Goal: Communication & Community: Answer question/provide support

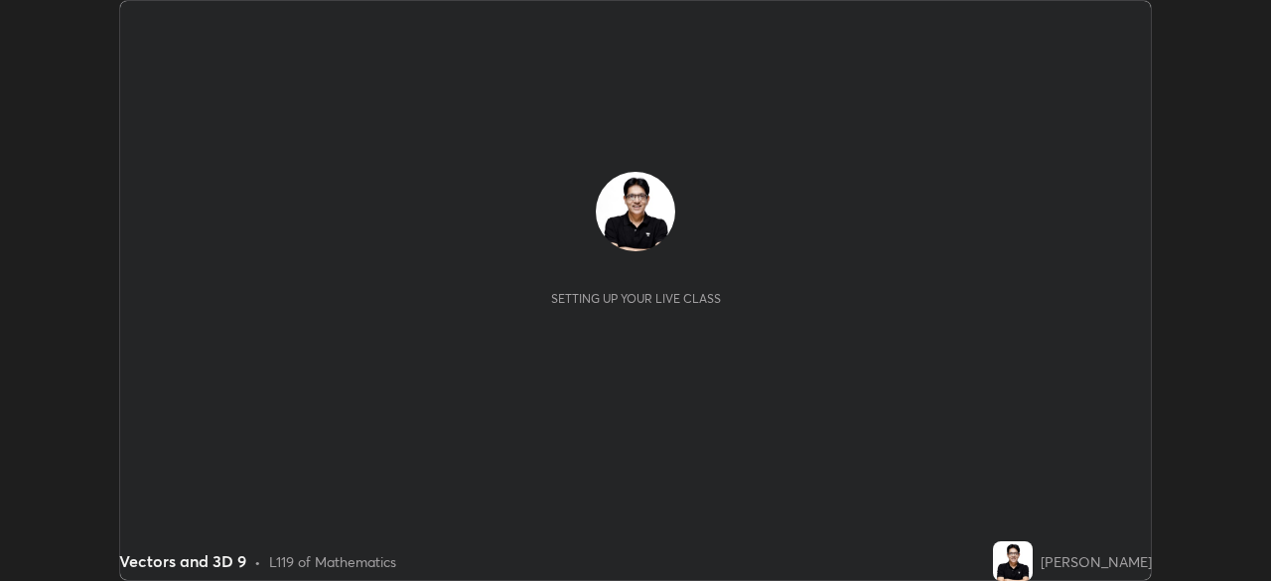
scroll to position [581, 1270]
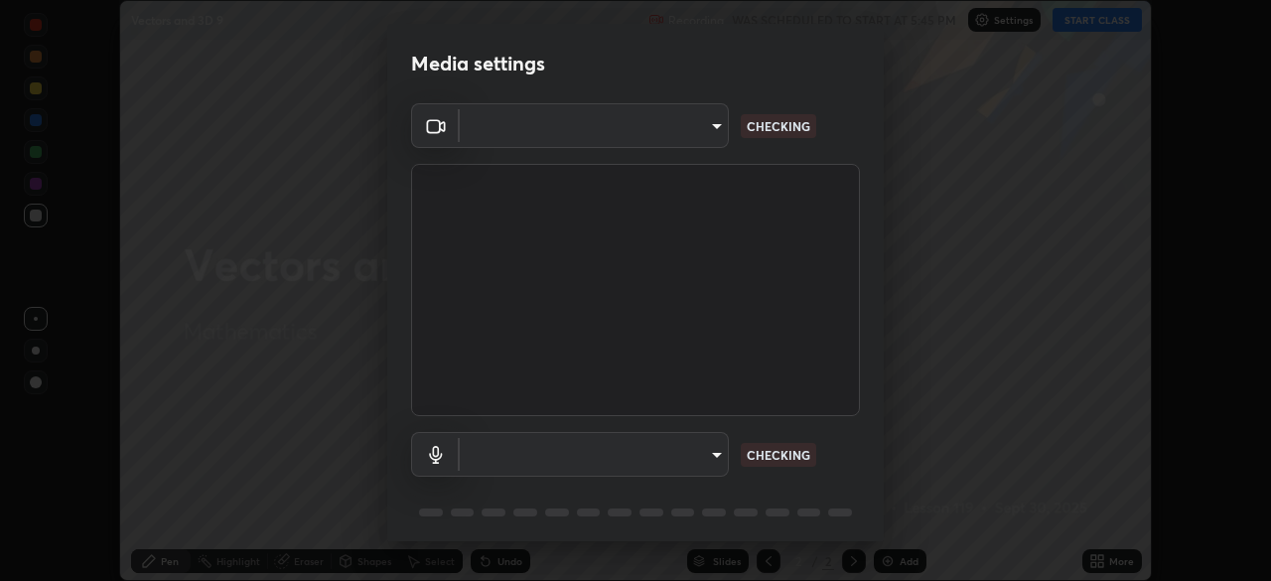
type input "09ecc5bada4ee907965ea0e478a95d4afed07b1251666ab8371fdf80b7aa1882"
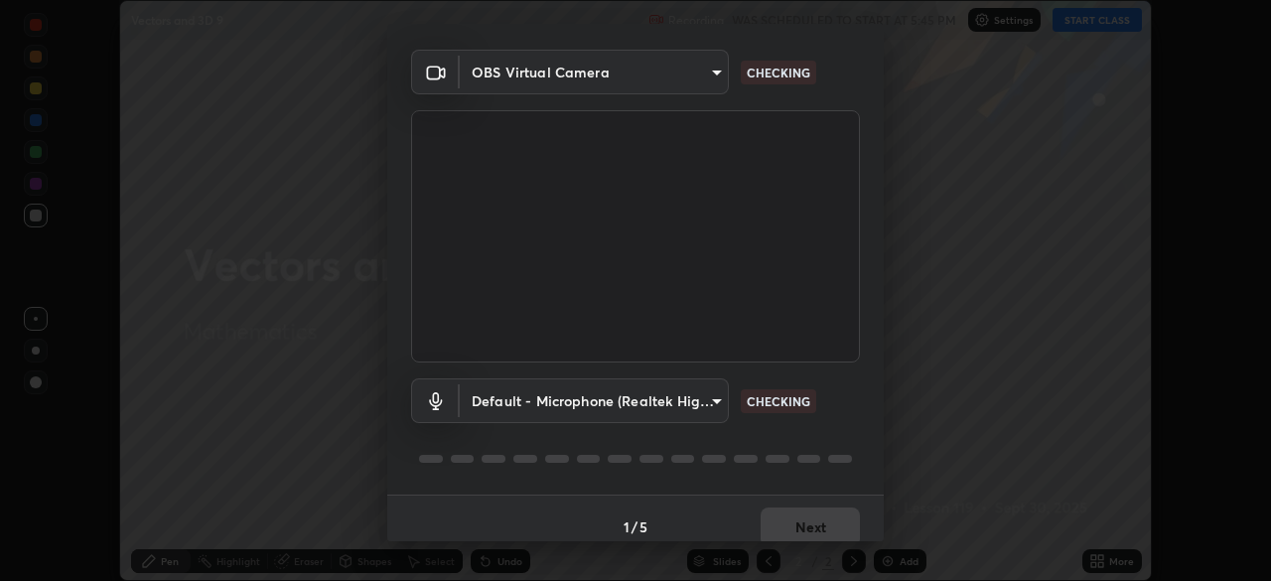
click at [716, 402] on body "Erase all Vectors and 3D 9 Recording WAS SCHEDULED TO START AT 5:45 PM Settings…" at bounding box center [635, 290] width 1271 height 581
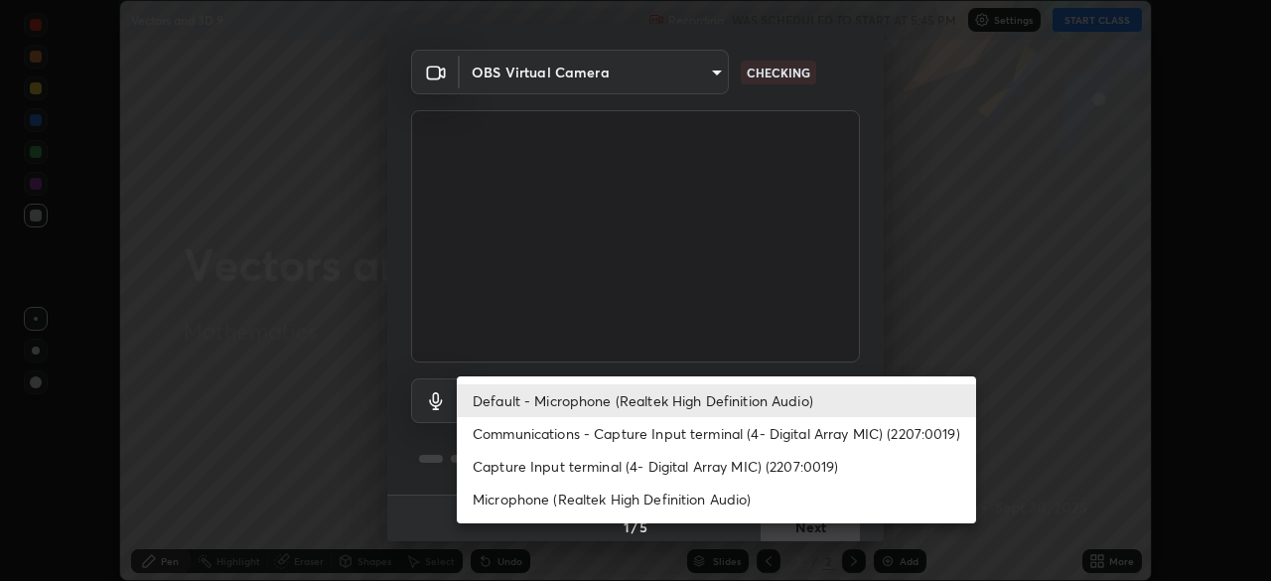
click at [720, 436] on li "Communications - Capture Input terminal (4- Digital Array MIC) (2207:0019)" at bounding box center [717, 433] width 520 height 33
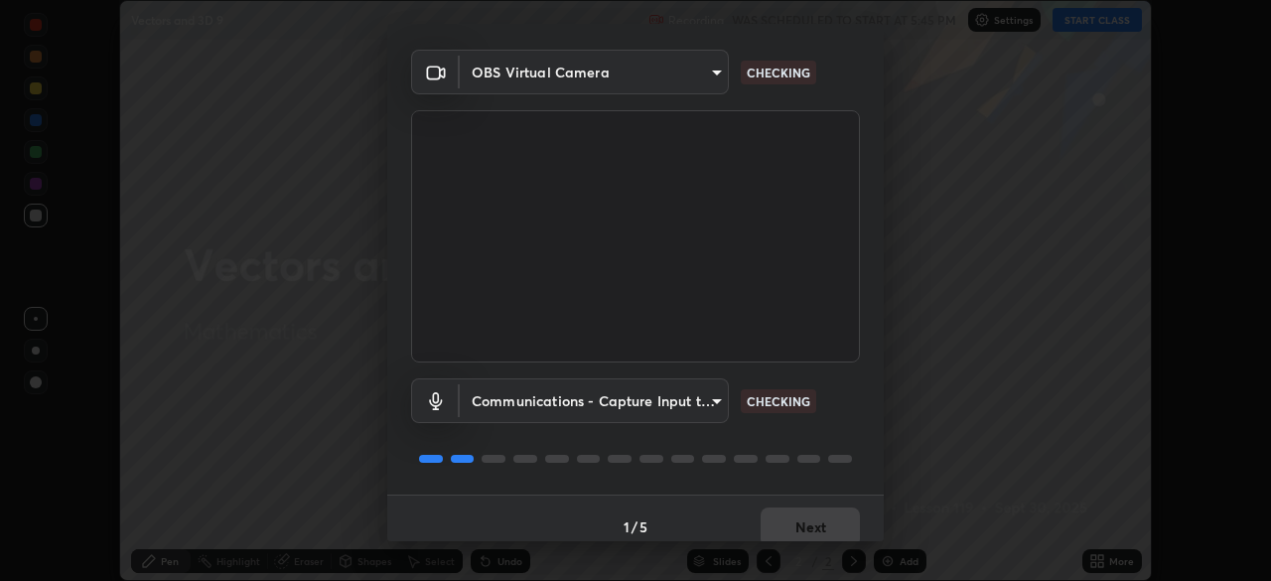
click at [721, 408] on body "Erase all Vectors and 3D 9 Recording WAS SCHEDULED TO START AT 5:45 PM Settings…" at bounding box center [635, 290] width 1271 height 581
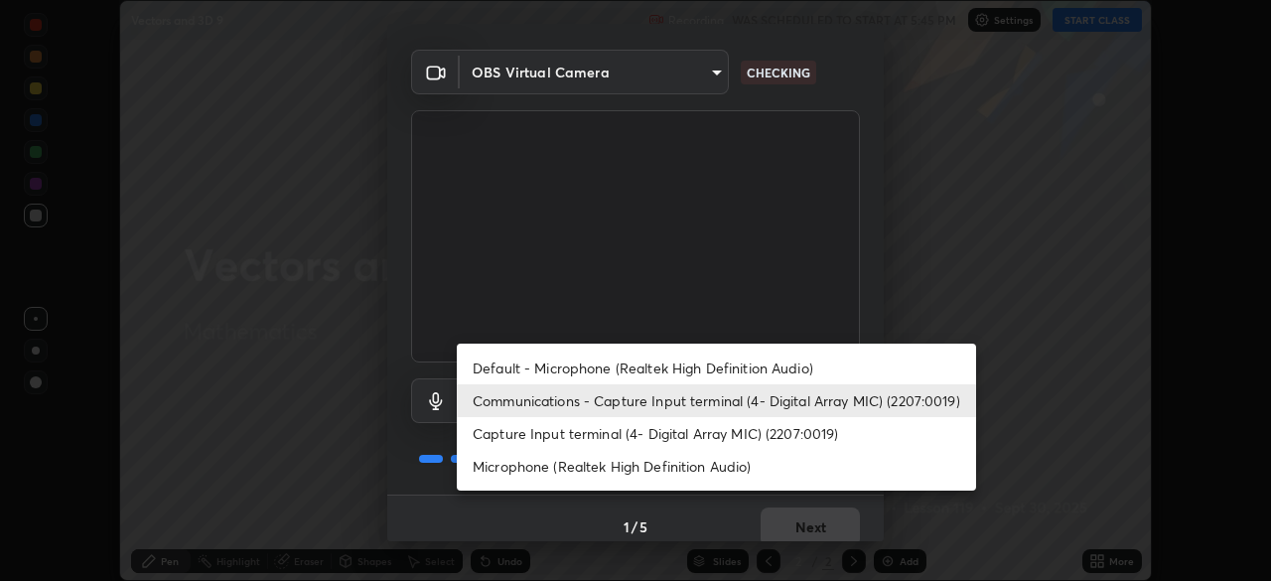
click at [705, 374] on li "Default - Microphone (Realtek High Definition Audio)" at bounding box center [717, 368] width 520 height 33
type input "default"
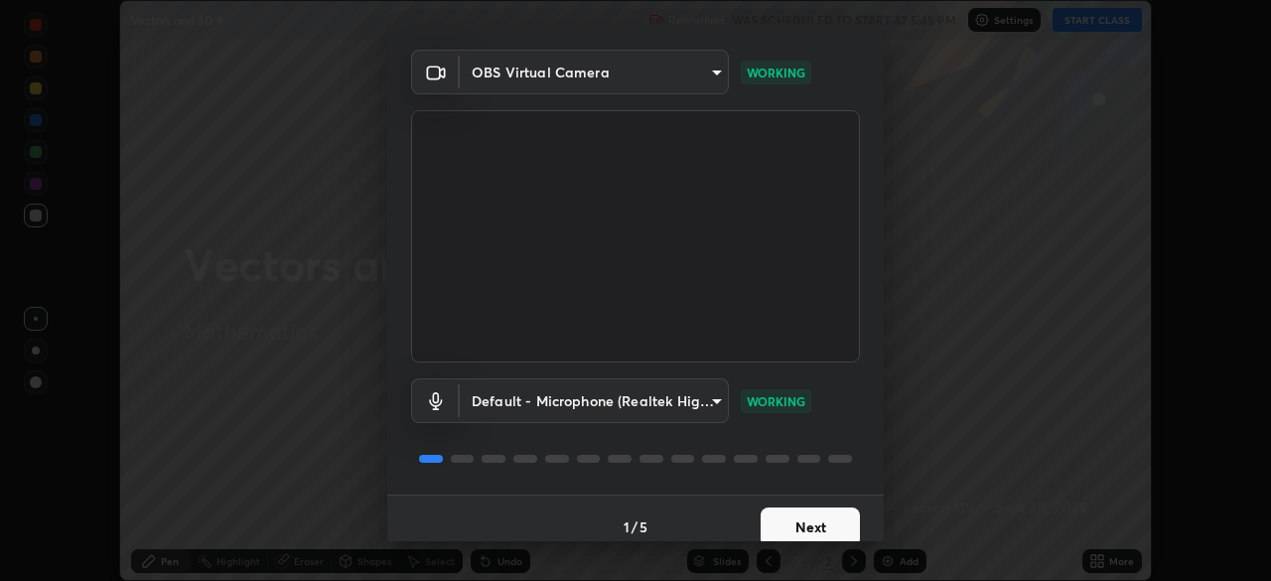
click at [821, 521] on button "Next" at bounding box center [810, 528] width 99 height 40
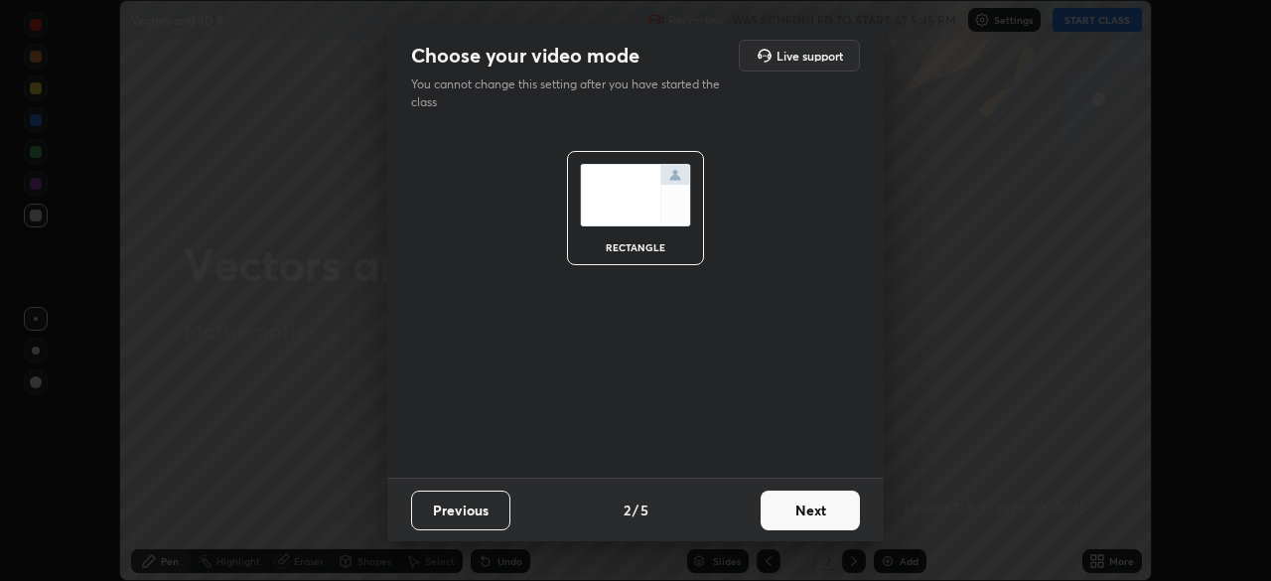
scroll to position [0, 0]
click at [825, 523] on button "Next" at bounding box center [810, 511] width 99 height 40
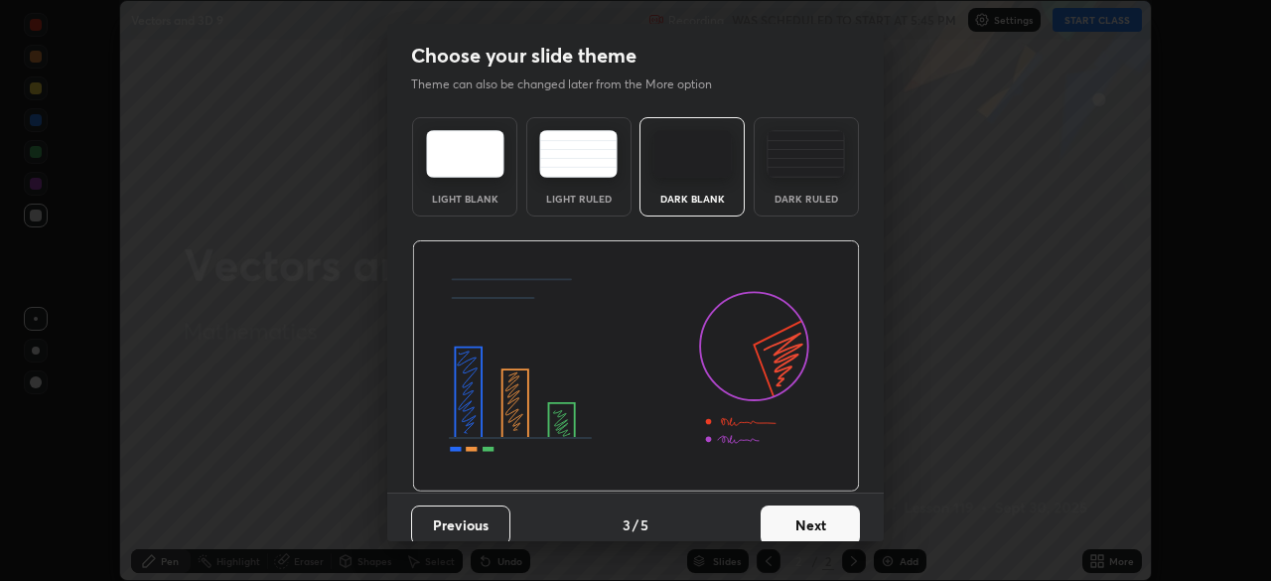
click at [832, 519] on button "Next" at bounding box center [810, 526] width 99 height 40
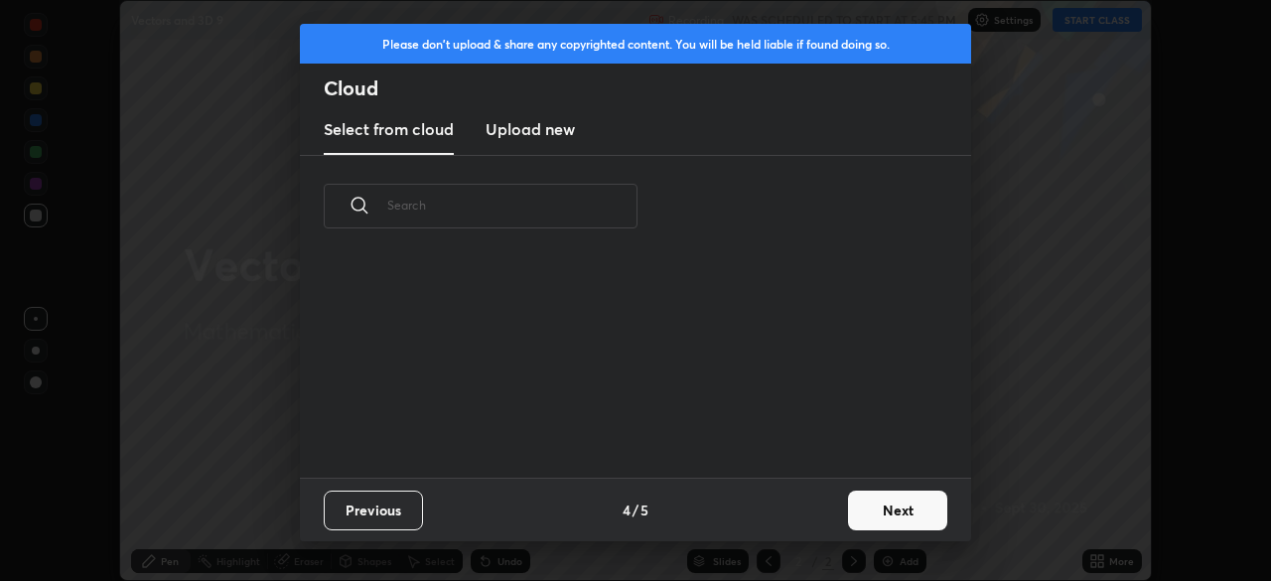
click at [876, 517] on button "Next" at bounding box center [897, 511] width 99 height 40
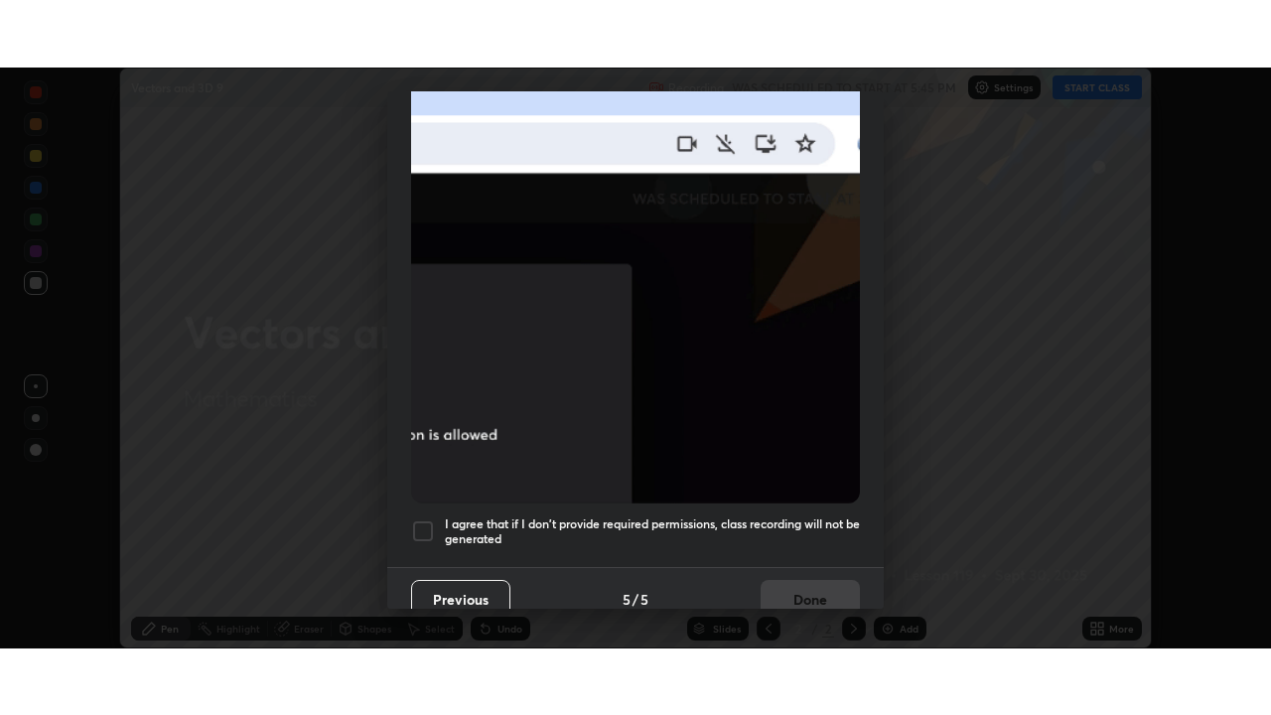
scroll to position [476, 0]
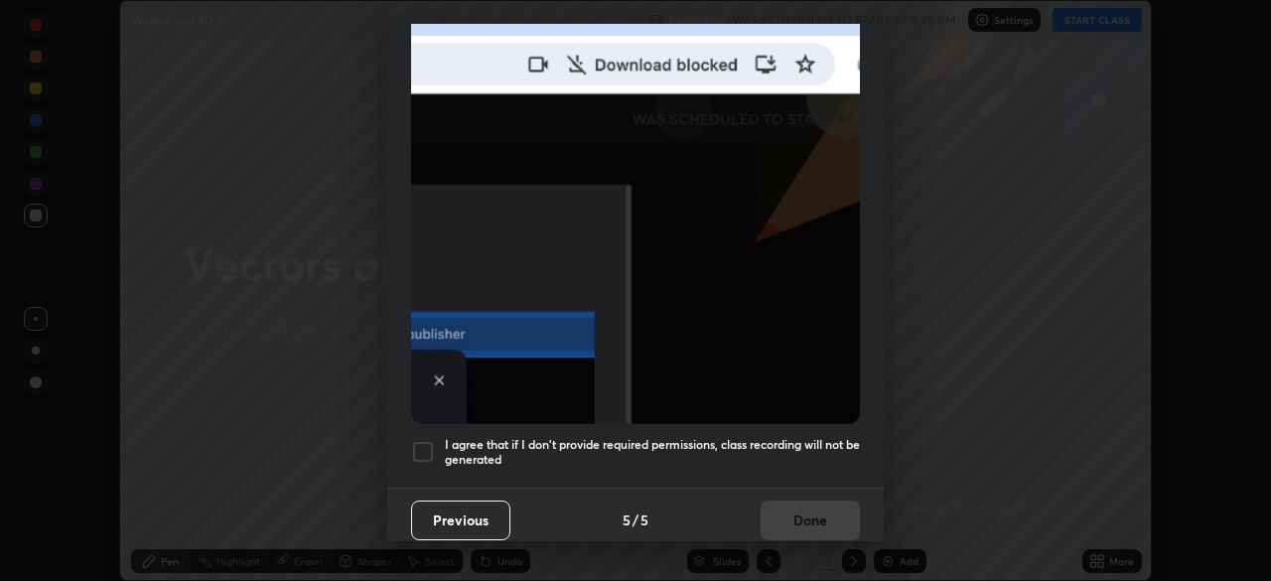
click at [803, 451] on h5 "I agree that if I don't provide required permissions, class recording will not …" at bounding box center [652, 452] width 415 height 31
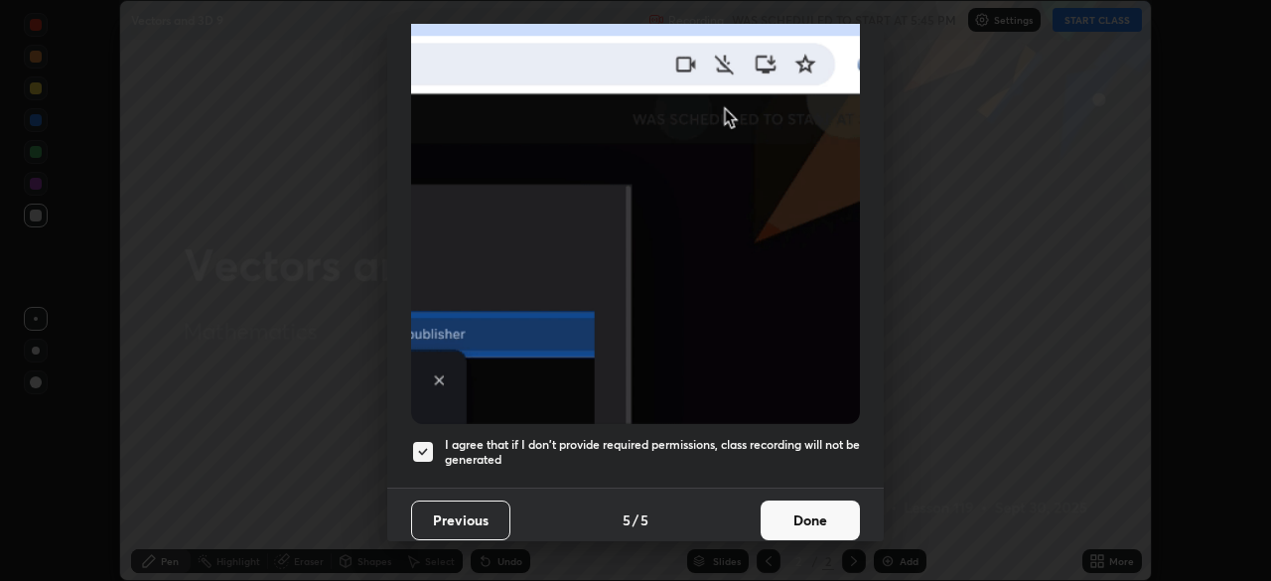
click at [812, 513] on button "Done" at bounding box center [810, 521] width 99 height 40
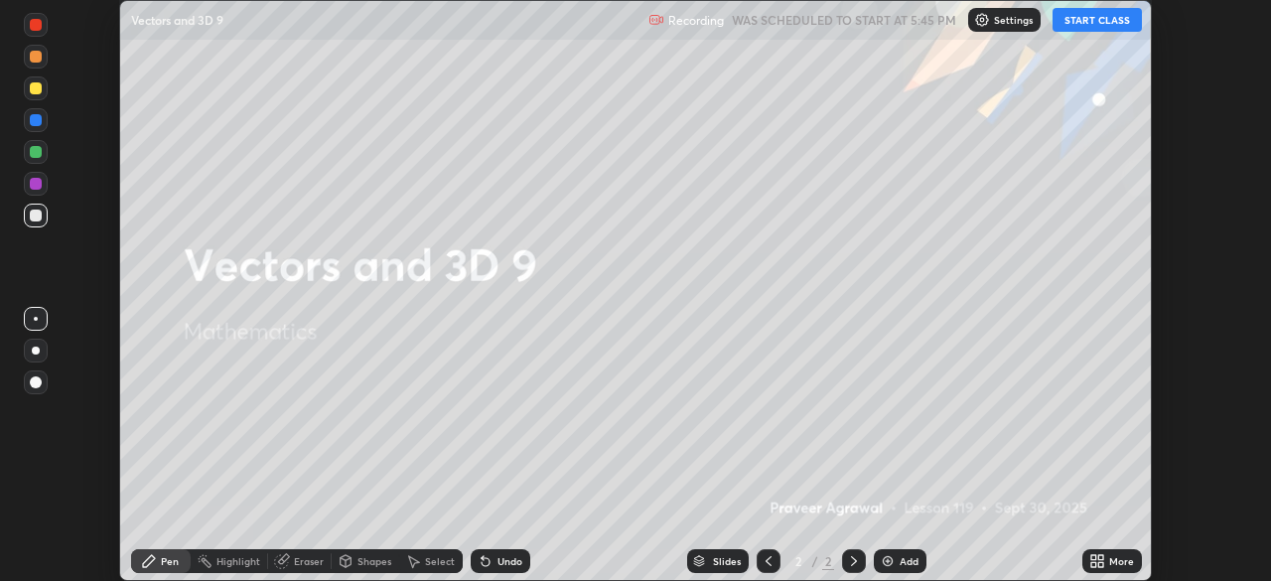
click at [1088, 25] on button "START CLASS" at bounding box center [1097, 20] width 89 height 24
click at [1098, 562] on icon at bounding box center [1098, 561] width 16 height 16
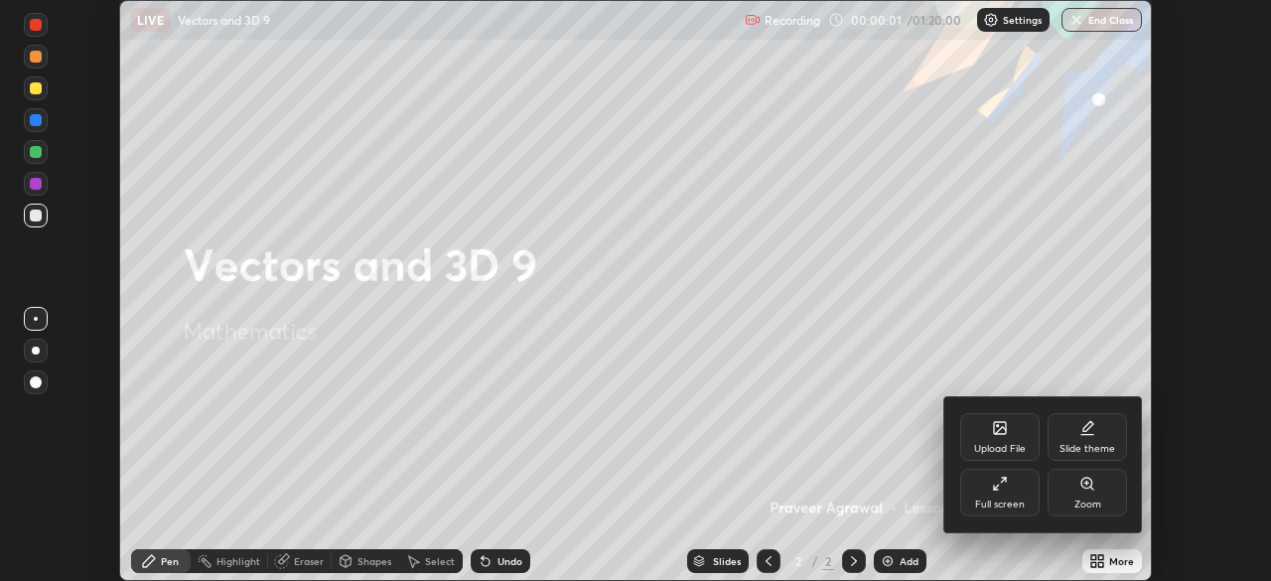
click at [1000, 488] on icon at bounding box center [1000, 484] width 16 height 16
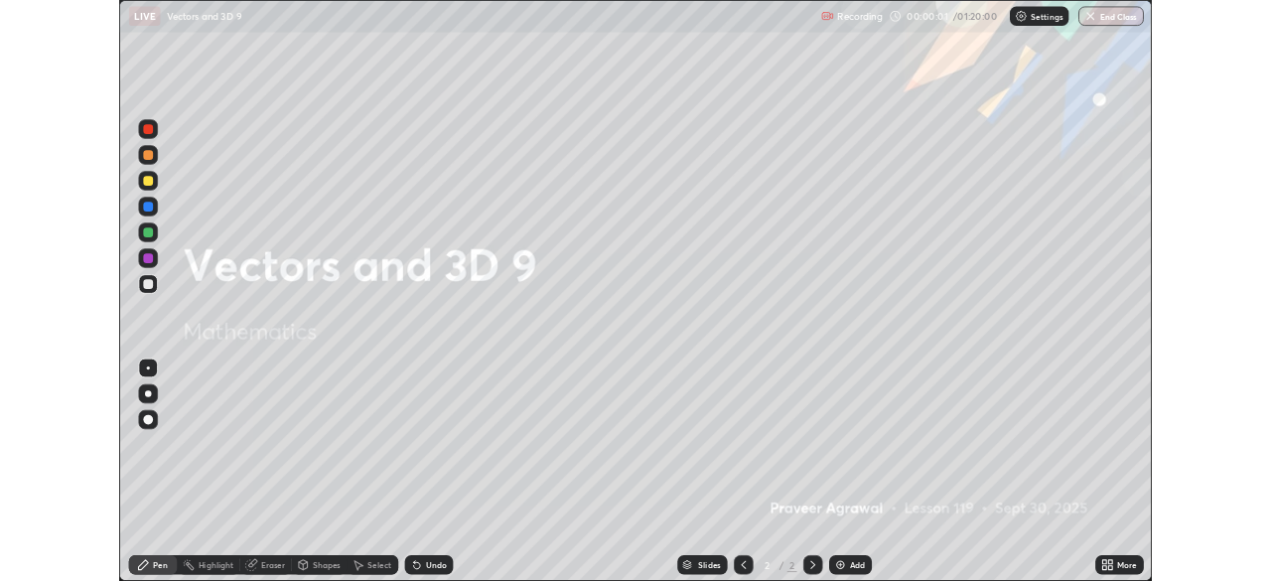
scroll to position [715, 1271]
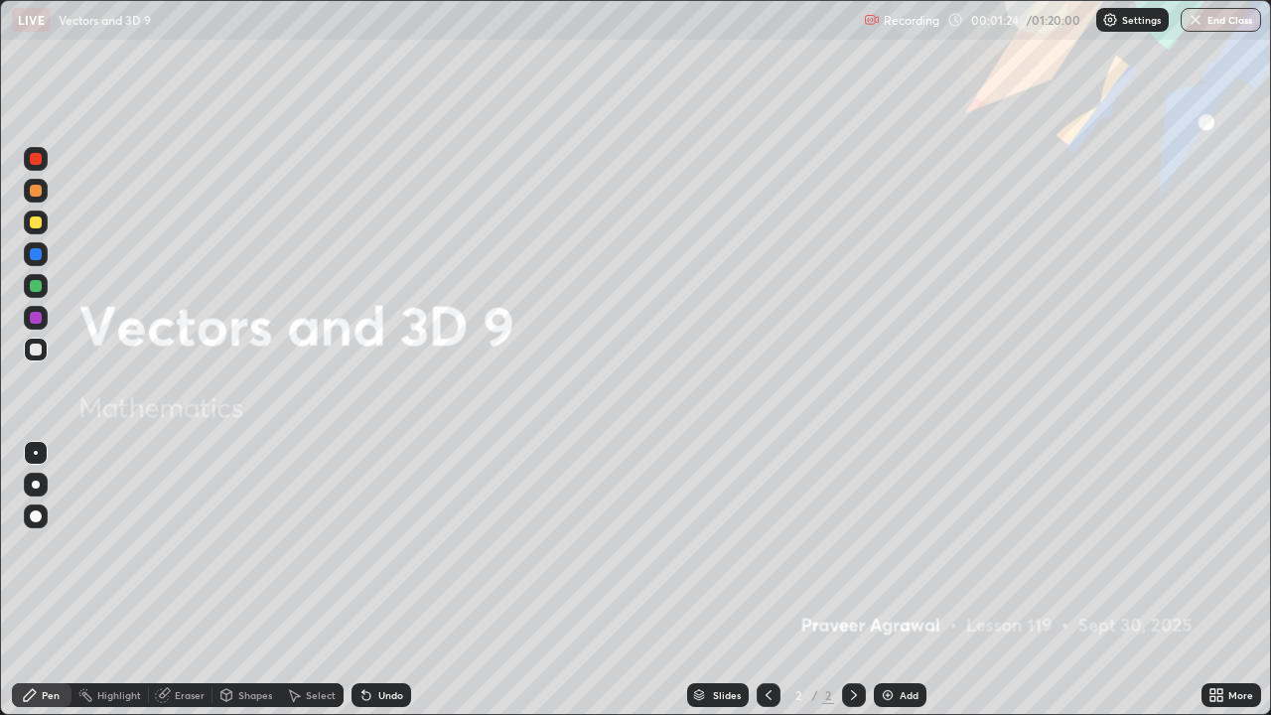
click at [885, 580] on img at bounding box center [888, 695] width 16 height 16
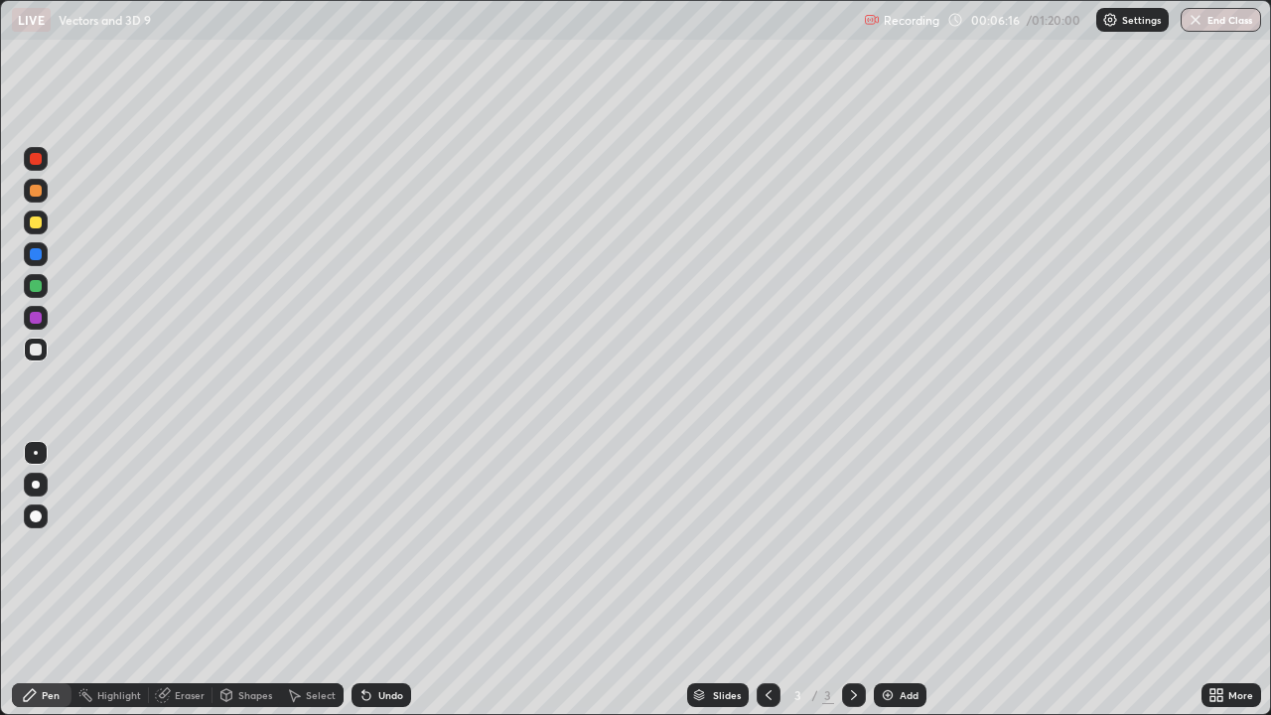
click at [891, 580] on img at bounding box center [888, 695] width 16 height 16
click at [767, 580] on icon at bounding box center [769, 695] width 6 height 10
click at [855, 580] on icon at bounding box center [854, 695] width 16 height 16
click at [888, 580] on img at bounding box center [888, 695] width 16 height 16
click at [37, 223] on div at bounding box center [36, 223] width 12 height 12
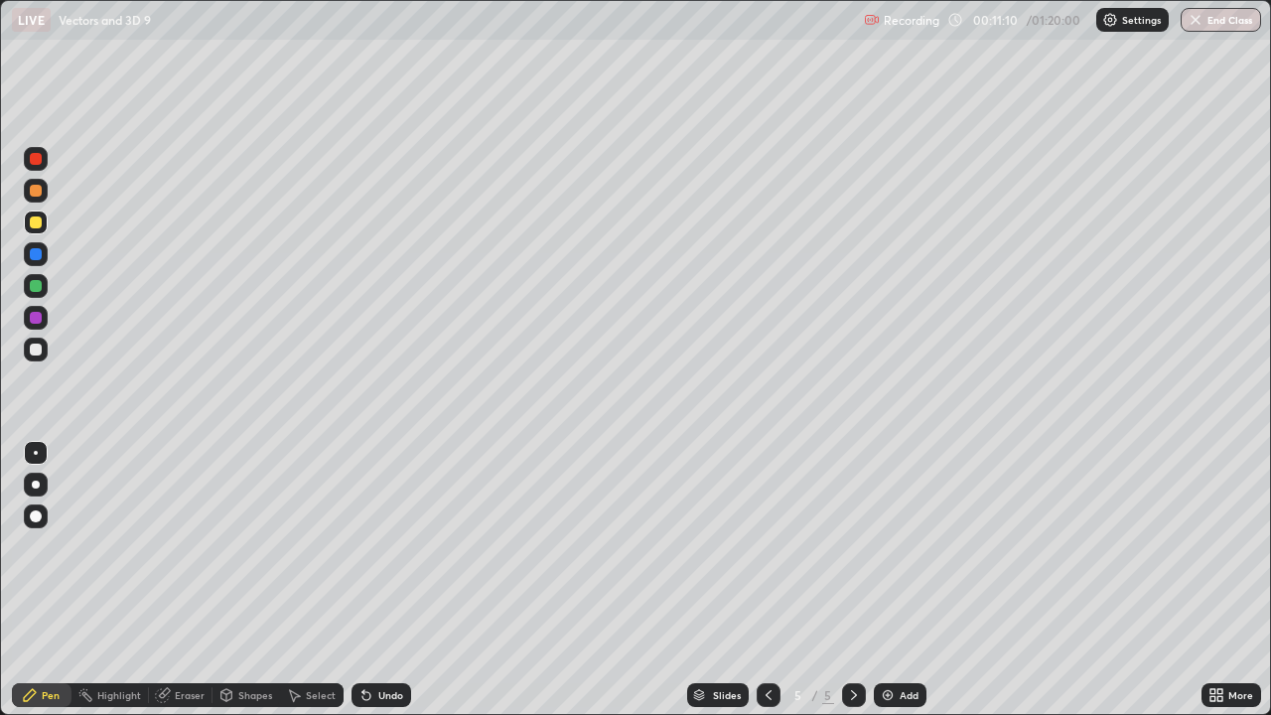
click at [38, 353] on div at bounding box center [36, 350] width 12 height 12
click at [371, 580] on icon at bounding box center [367, 695] width 16 height 16
click at [374, 580] on div "Undo" at bounding box center [382, 695] width 60 height 24
click at [373, 580] on div "Undo" at bounding box center [382, 695] width 60 height 24
click at [378, 580] on div "Undo" at bounding box center [390, 695] width 25 height 10
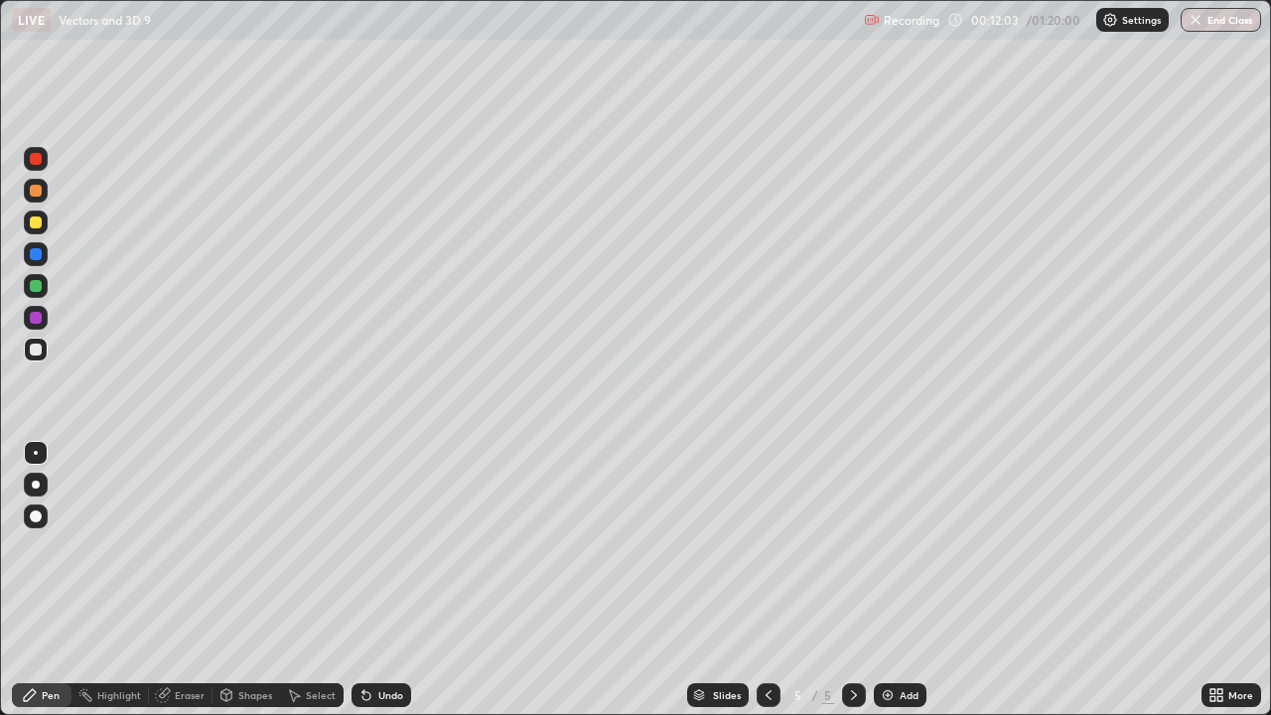
click at [383, 580] on div "Undo" at bounding box center [390, 695] width 25 height 10
click at [389, 580] on div "Undo" at bounding box center [390, 695] width 25 height 10
click at [369, 580] on div "Undo" at bounding box center [382, 695] width 60 height 24
click at [888, 580] on img at bounding box center [888, 695] width 16 height 16
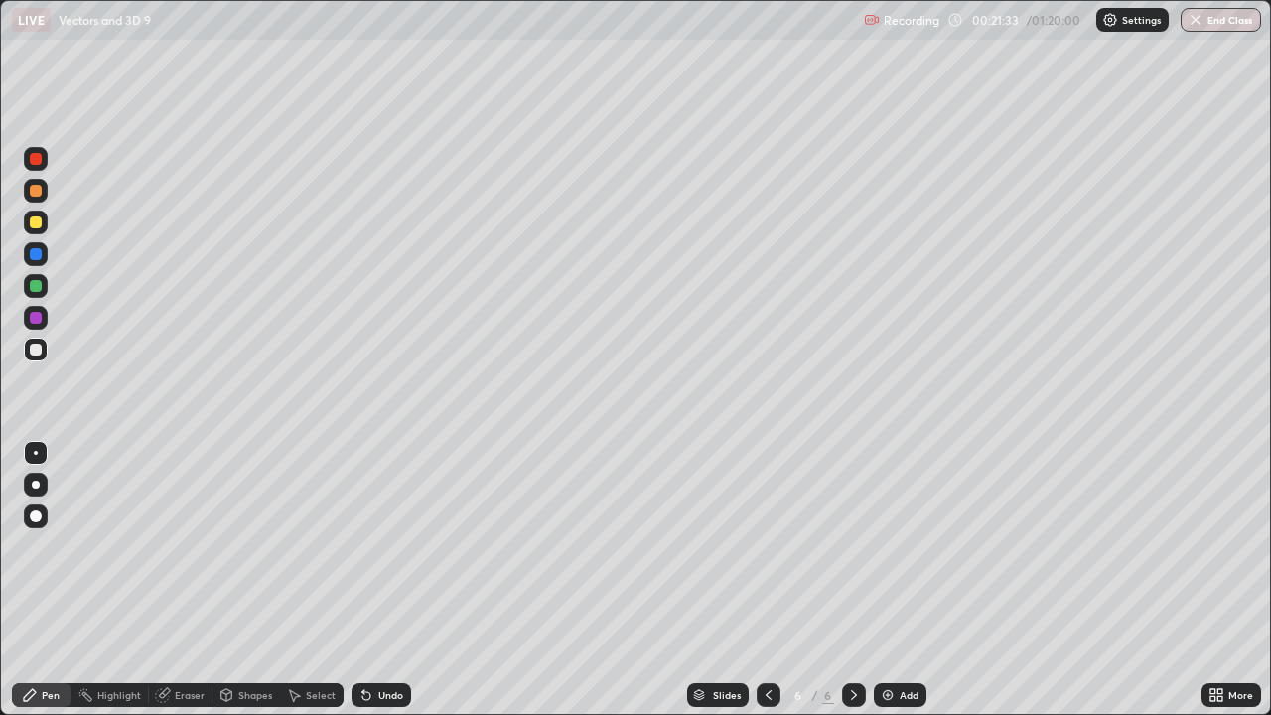
click at [767, 580] on icon at bounding box center [769, 695] width 16 height 16
click at [855, 580] on icon at bounding box center [854, 695] width 16 height 16
click at [890, 580] on img at bounding box center [888, 695] width 16 height 16
click at [35, 226] on div at bounding box center [36, 223] width 12 height 12
click at [41, 354] on div at bounding box center [36, 350] width 24 height 24
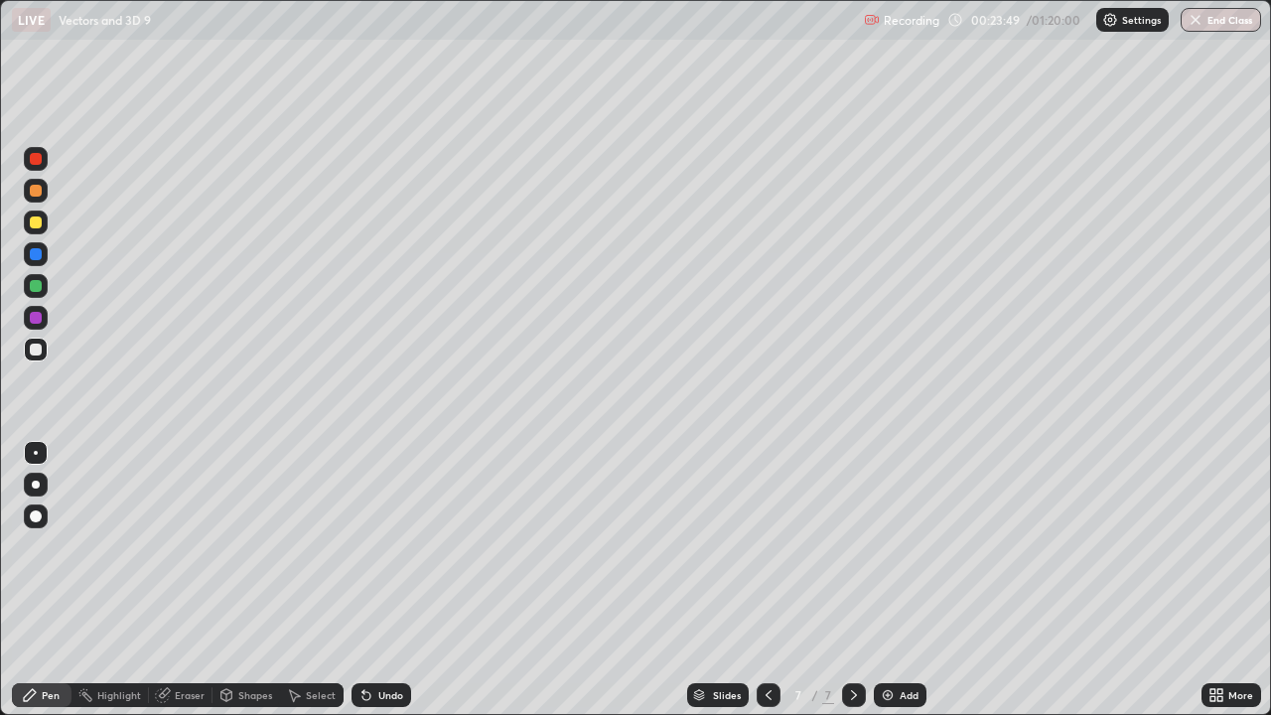
click at [39, 225] on div at bounding box center [36, 223] width 12 height 12
click at [42, 360] on div at bounding box center [36, 350] width 24 height 24
click at [374, 580] on div "Undo" at bounding box center [382, 695] width 60 height 24
click at [36, 230] on div at bounding box center [36, 223] width 24 height 24
click at [884, 580] on img at bounding box center [888, 695] width 16 height 16
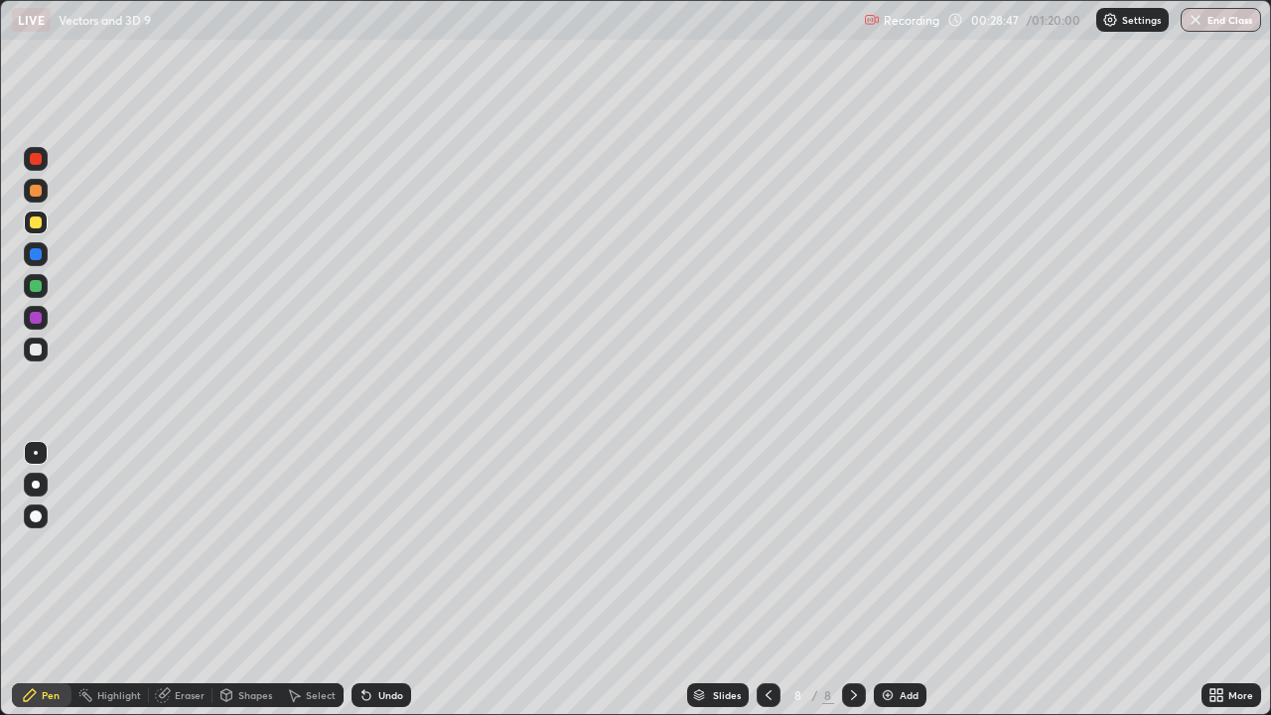
click at [38, 350] on div at bounding box center [36, 350] width 12 height 12
click at [378, 580] on div "Undo" at bounding box center [390, 695] width 25 height 10
click at [383, 580] on div "Undo" at bounding box center [390, 695] width 25 height 10
click at [390, 580] on div "Undo" at bounding box center [390, 695] width 25 height 10
click at [36, 222] on div at bounding box center [36, 223] width 12 height 12
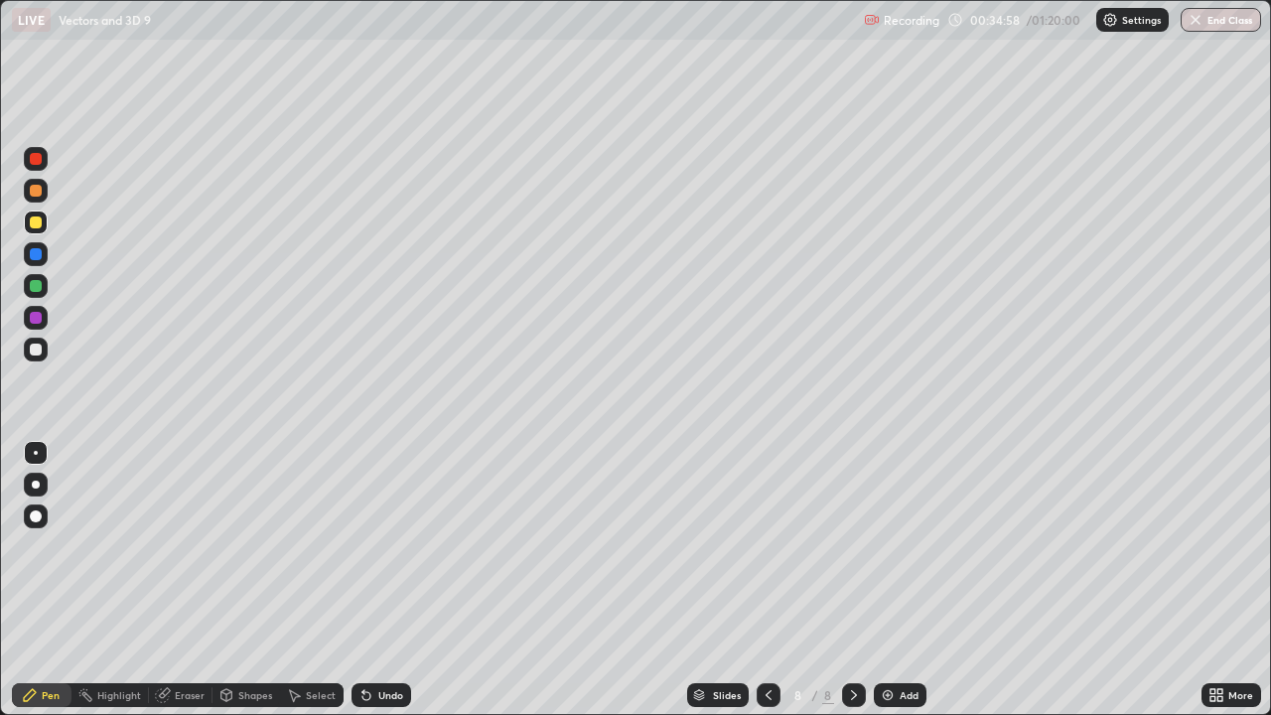
click at [41, 353] on div at bounding box center [36, 350] width 12 height 12
click at [36, 222] on div at bounding box center [36, 223] width 12 height 12
click at [886, 580] on img at bounding box center [888, 695] width 16 height 16
click at [41, 353] on div at bounding box center [36, 350] width 12 height 12
click at [39, 225] on div at bounding box center [36, 223] width 12 height 12
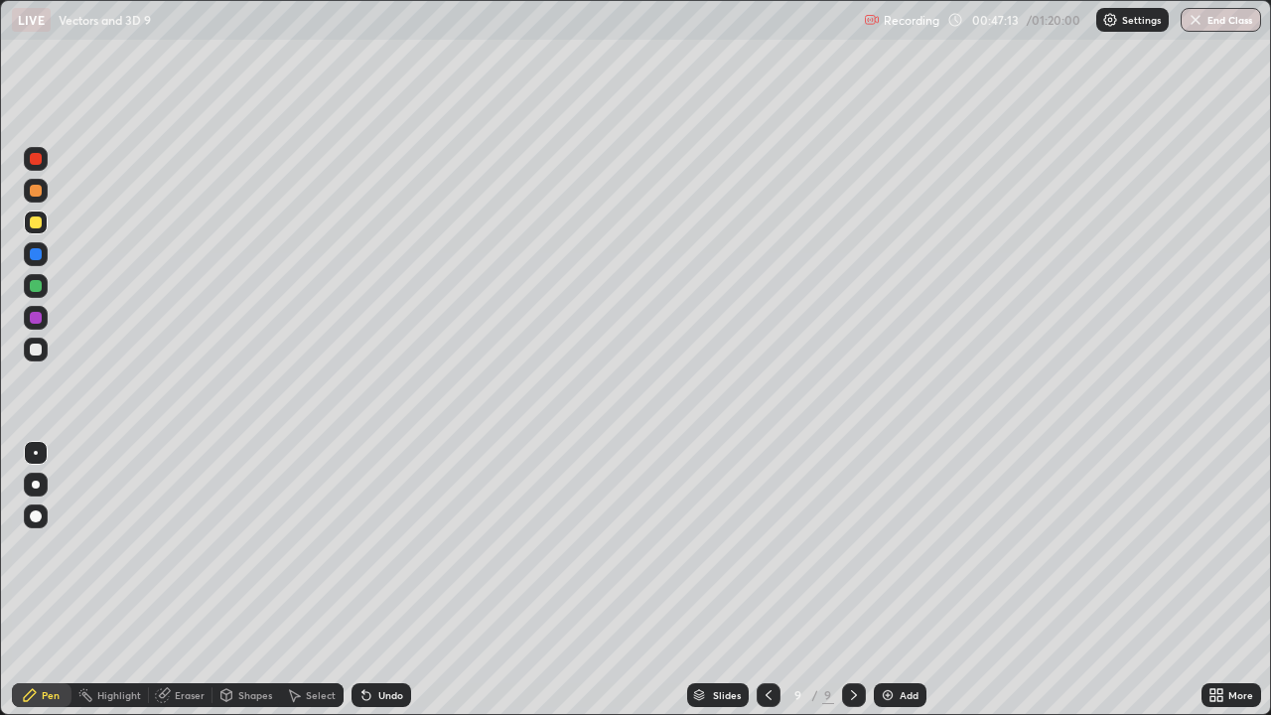
click at [892, 580] on img at bounding box center [888, 695] width 16 height 16
click at [41, 349] on div at bounding box center [36, 350] width 12 height 12
click at [890, 580] on img at bounding box center [888, 695] width 16 height 16
click at [377, 580] on div "Undo" at bounding box center [382, 695] width 60 height 24
click at [388, 580] on div "Undo" at bounding box center [382, 695] width 60 height 24
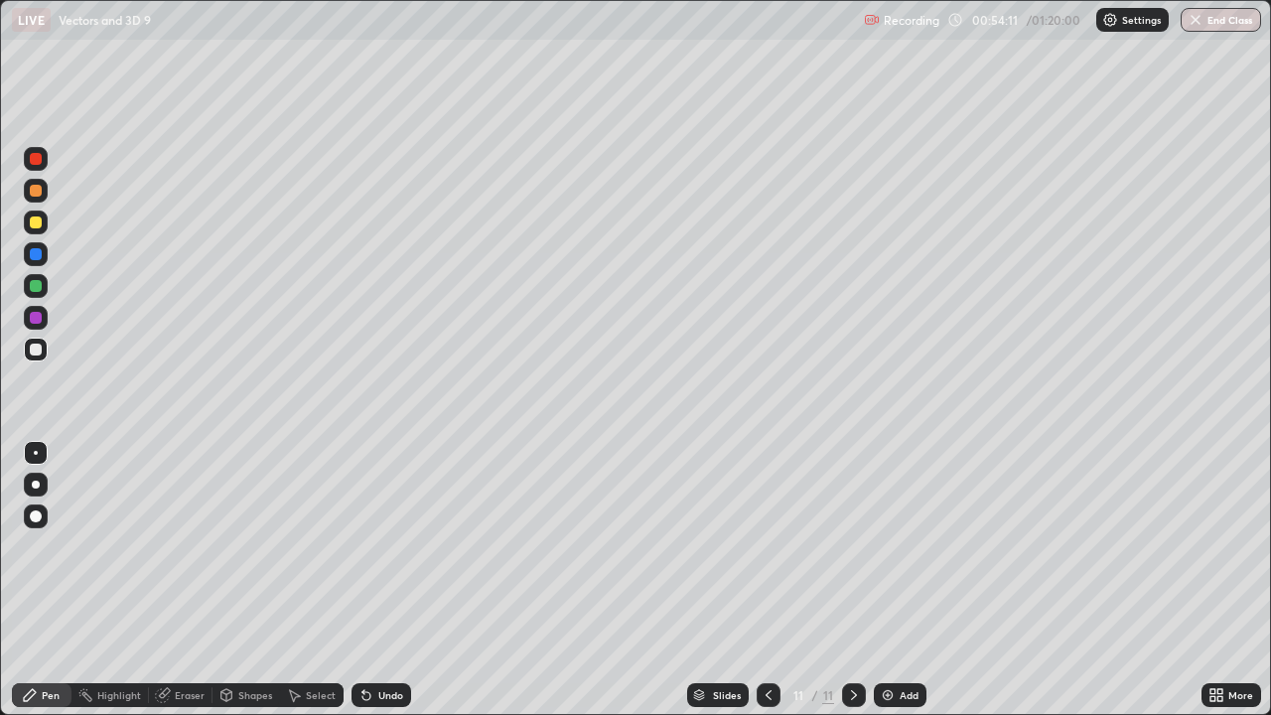
click at [396, 580] on div "Undo" at bounding box center [382, 695] width 60 height 24
click at [393, 580] on div "Undo" at bounding box center [382, 695] width 60 height 24
click at [397, 580] on div "Undo" at bounding box center [382, 695] width 60 height 24
click at [399, 580] on div "Undo" at bounding box center [382, 695] width 60 height 24
click at [195, 580] on div "Eraser" at bounding box center [190, 695] width 30 height 10
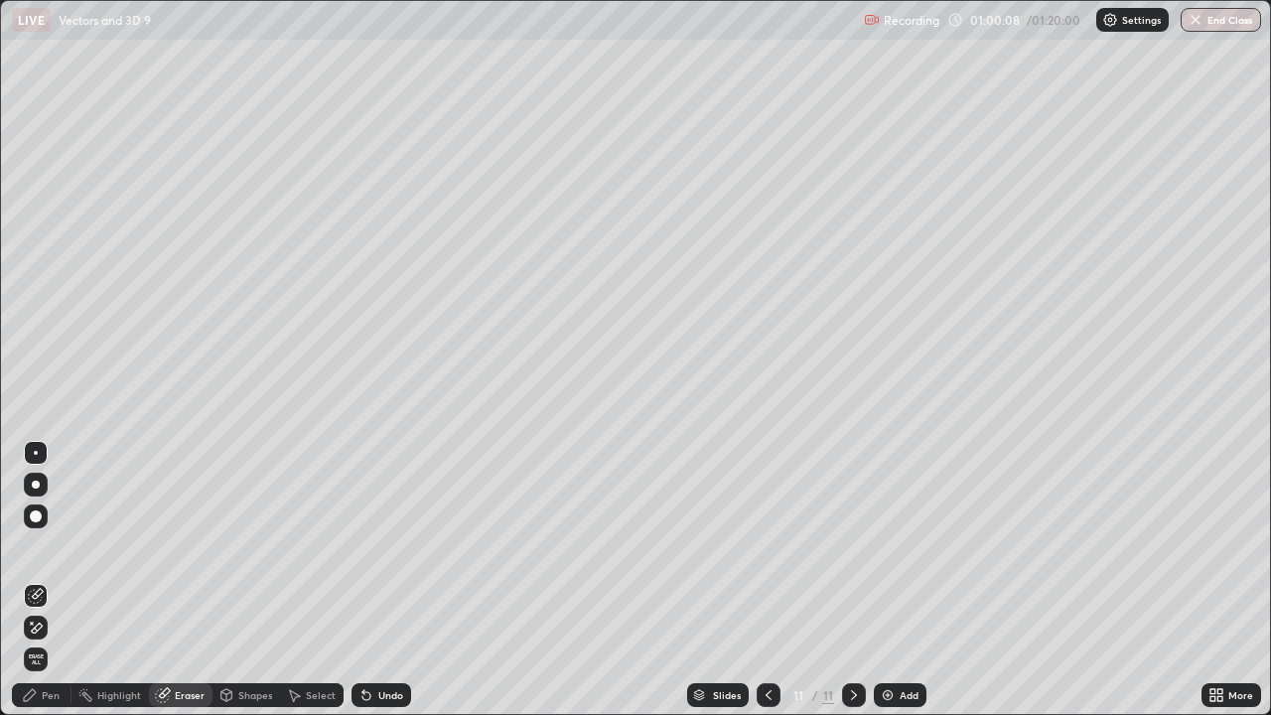
click at [60, 580] on div "Pen" at bounding box center [42, 695] width 60 height 24
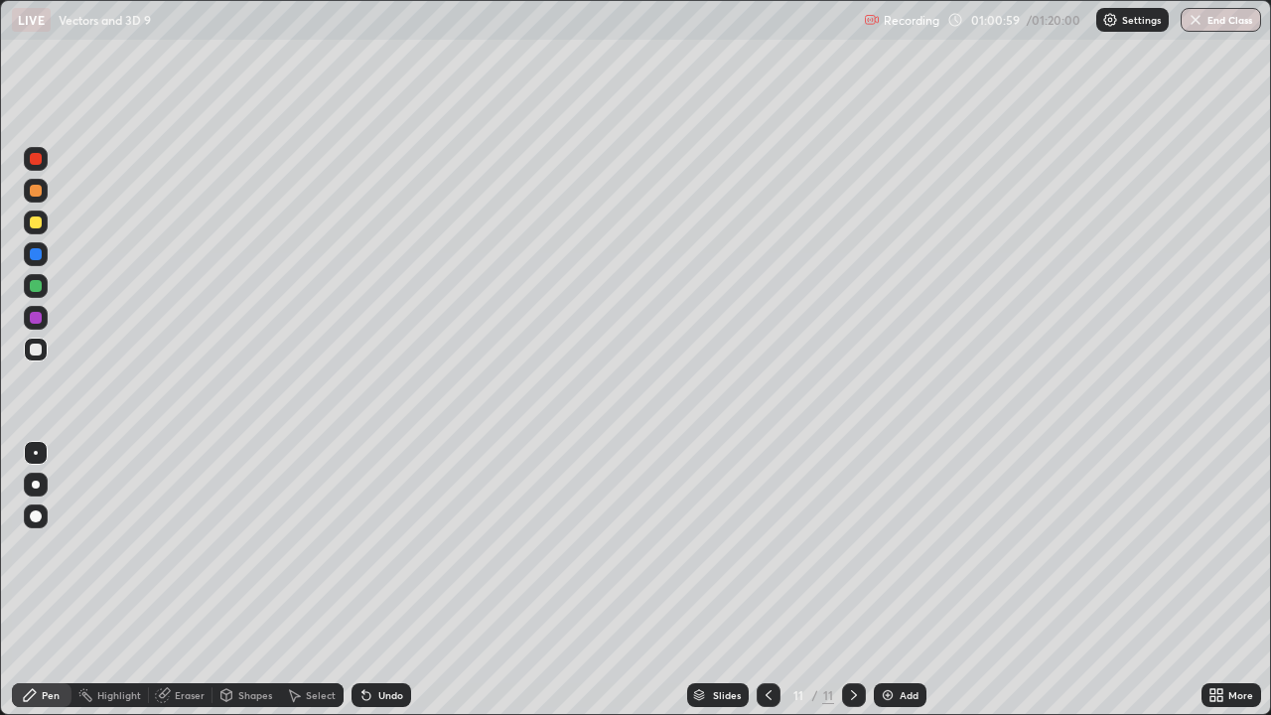
click at [363, 580] on icon at bounding box center [364, 691] width 2 height 2
click at [887, 580] on img at bounding box center [888, 695] width 16 height 16
click at [882, 580] on img at bounding box center [888, 695] width 16 height 16
click at [38, 222] on div at bounding box center [36, 223] width 12 height 12
click at [766, 580] on icon at bounding box center [769, 695] width 16 height 16
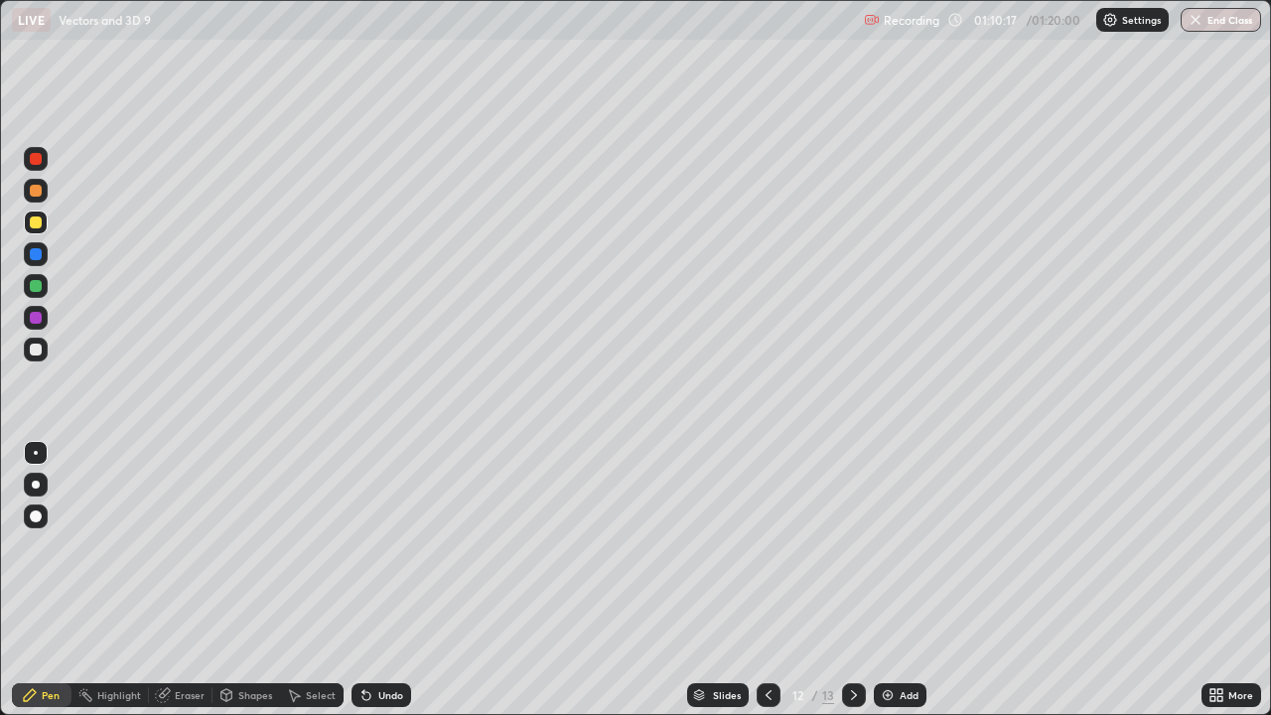
click at [855, 580] on icon at bounding box center [854, 695] width 16 height 16
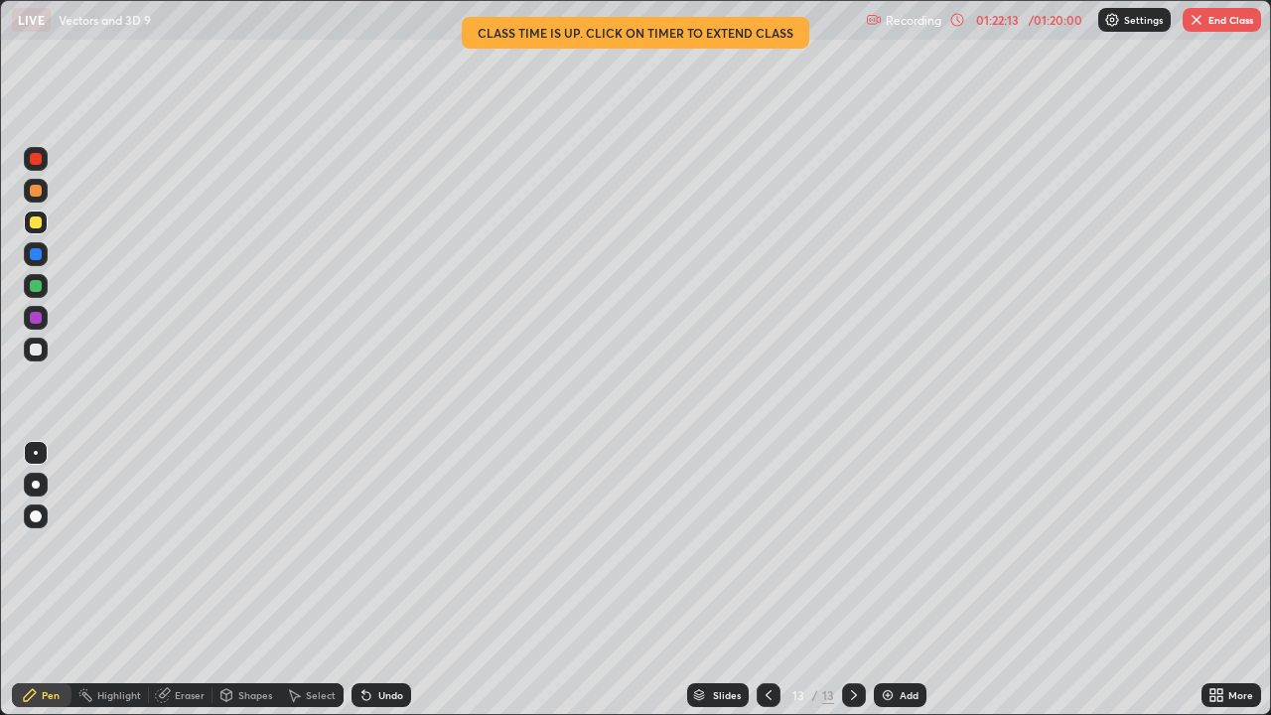
click at [1218, 24] on button "End Class" at bounding box center [1222, 20] width 78 height 24
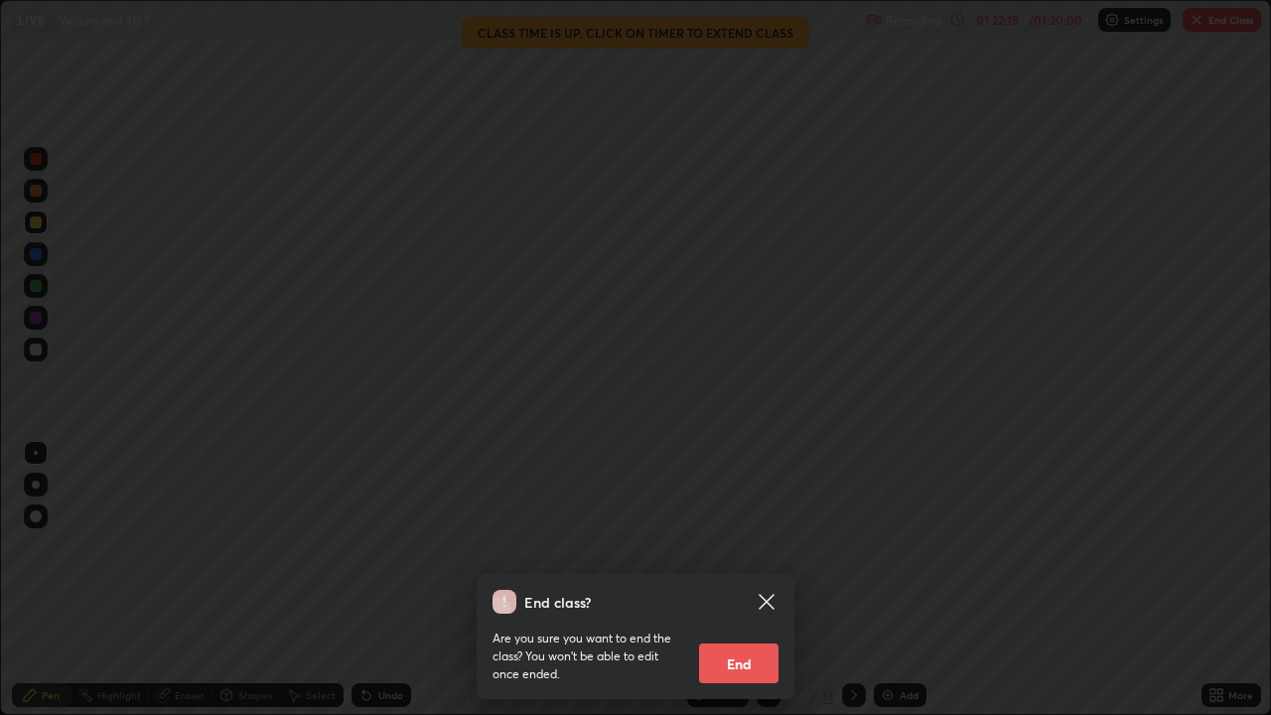
click at [737, 580] on button "End" at bounding box center [738, 664] width 79 height 40
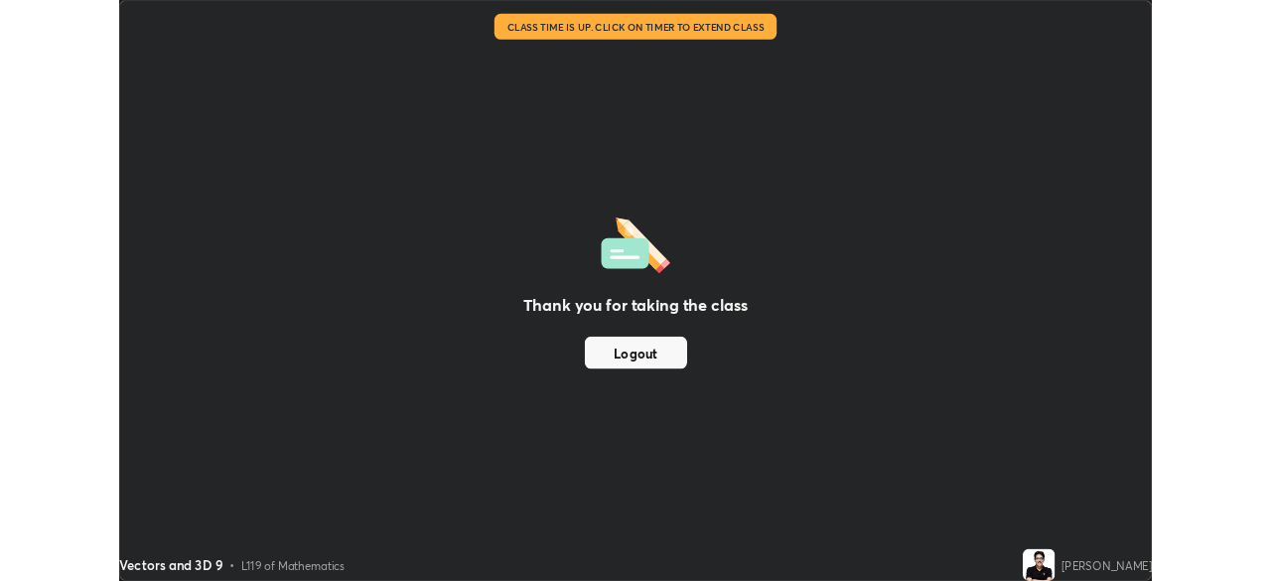
scroll to position [98754, 98064]
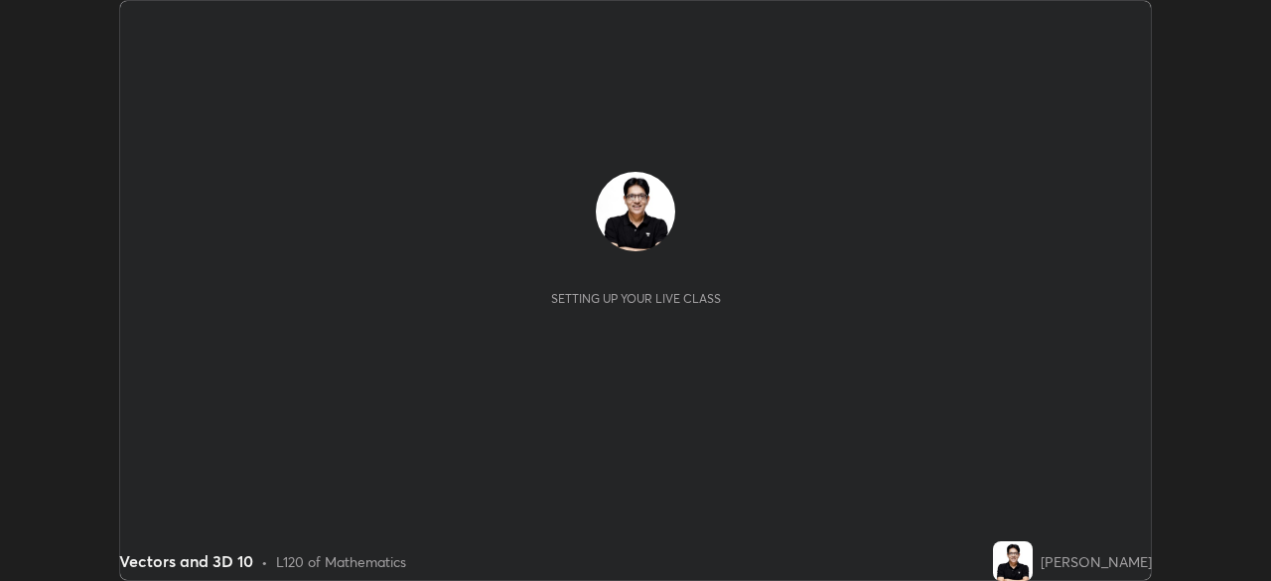
scroll to position [581, 1270]
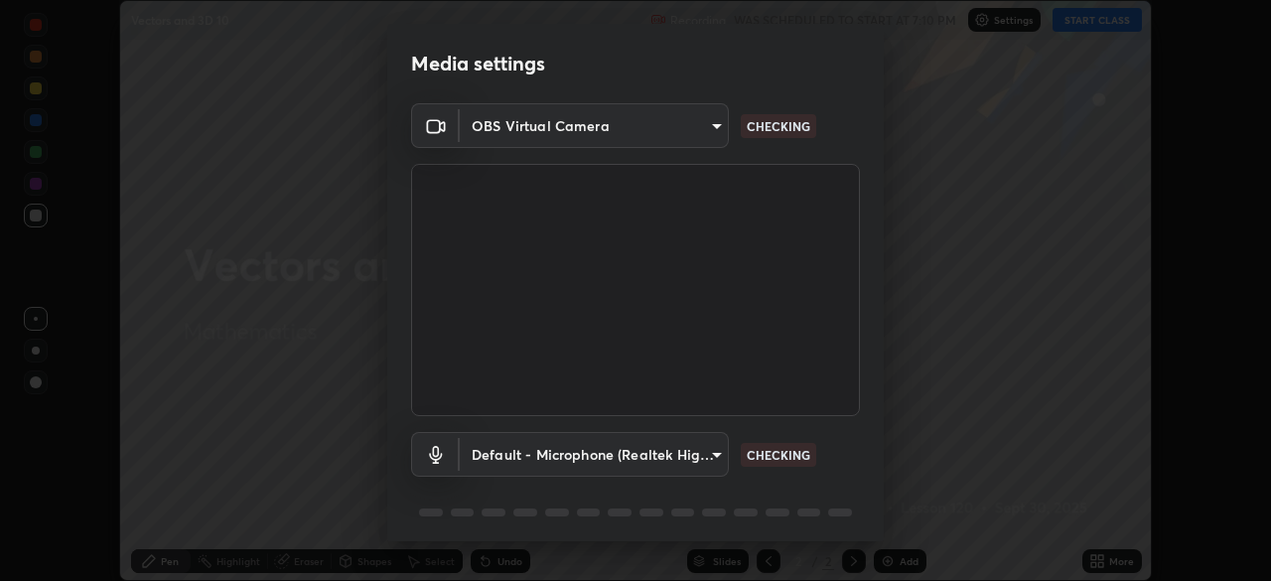
type input "09ecc5bada4ee907965ea0e478a95d4afed07b1251666ab8371fdf80b7aa1882"
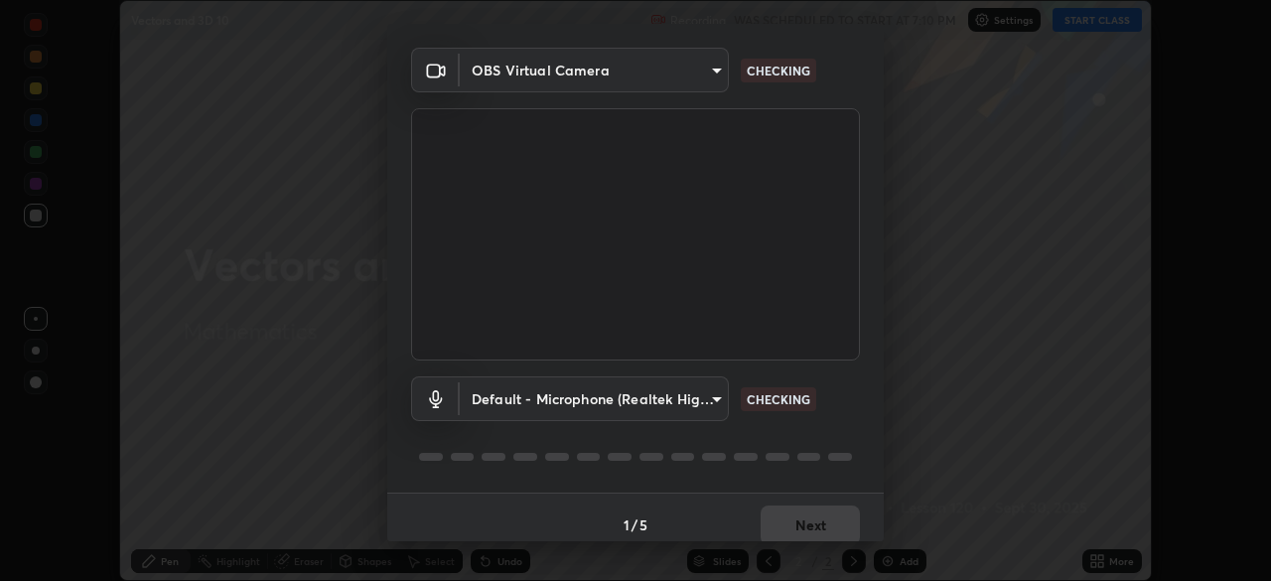
scroll to position [71, 0]
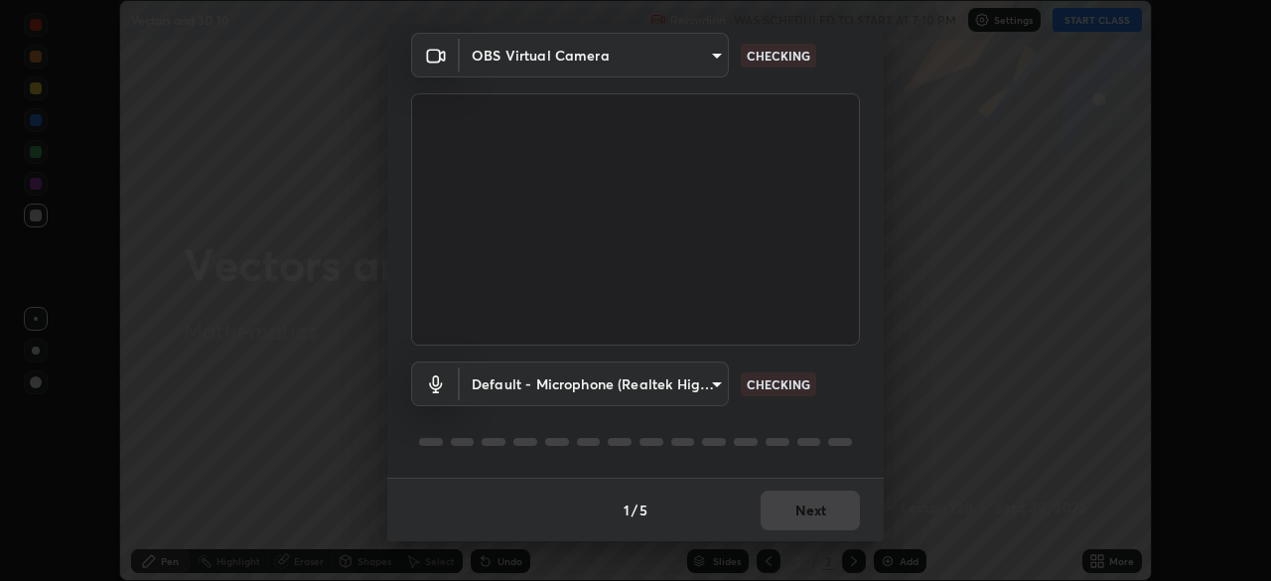
click at [711, 382] on body "Erase all Vectors and 3D 10 Recording WAS SCHEDULED TO START AT 7:10 PM Setting…" at bounding box center [635, 290] width 1271 height 581
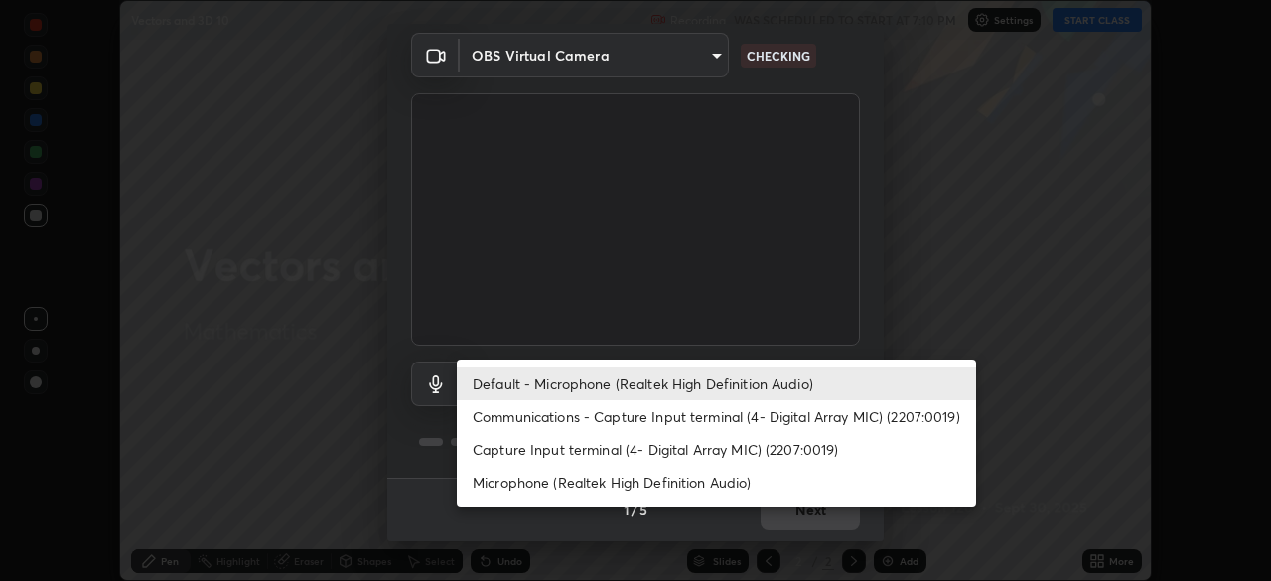
click at [690, 409] on li "Communications - Capture Input terminal (4- Digital Array MIC) (2207:0019)" at bounding box center [717, 416] width 520 height 33
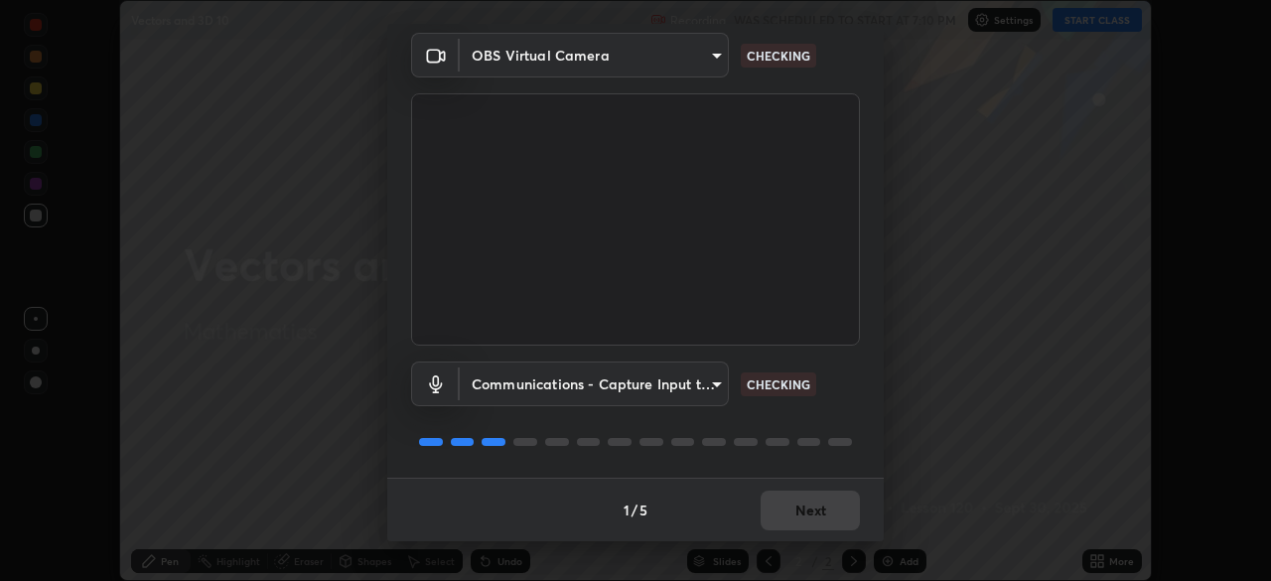
click at [712, 388] on body "Erase all Vectors and 3D 10 Recording WAS SCHEDULED TO START AT 7:10 PM Setting…" at bounding box center [635, 290] width 1271 height 581
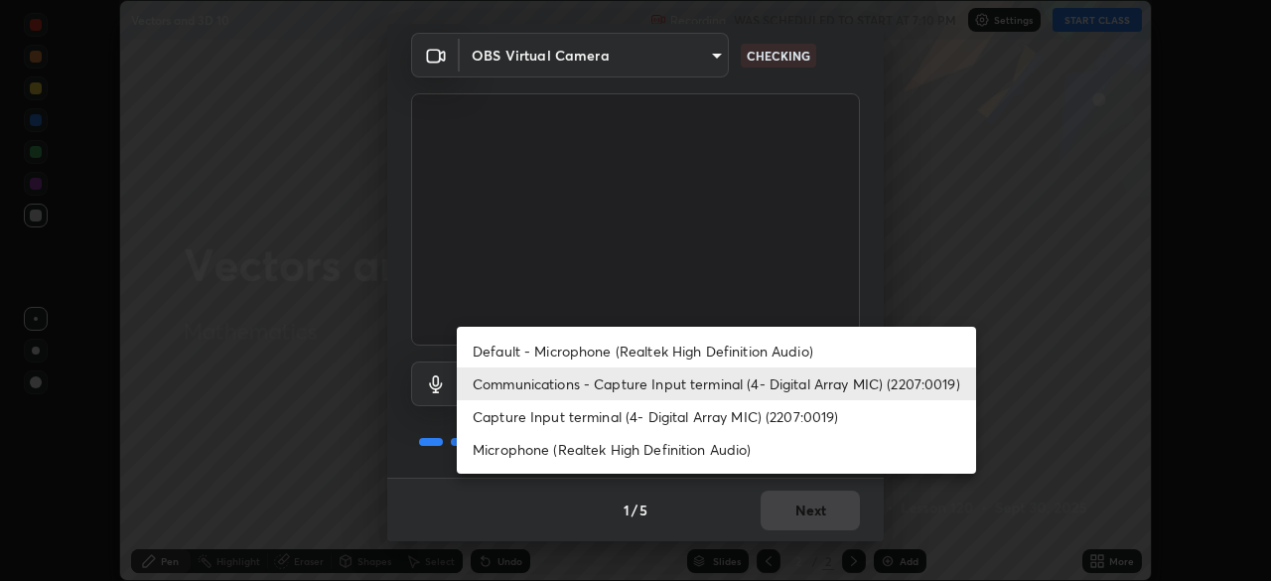
click at [696, 351] on li "Default - Microphone (Realtek High Definition Audio)" at bounding box center [717, 351] width 520 height 33
type input "default"
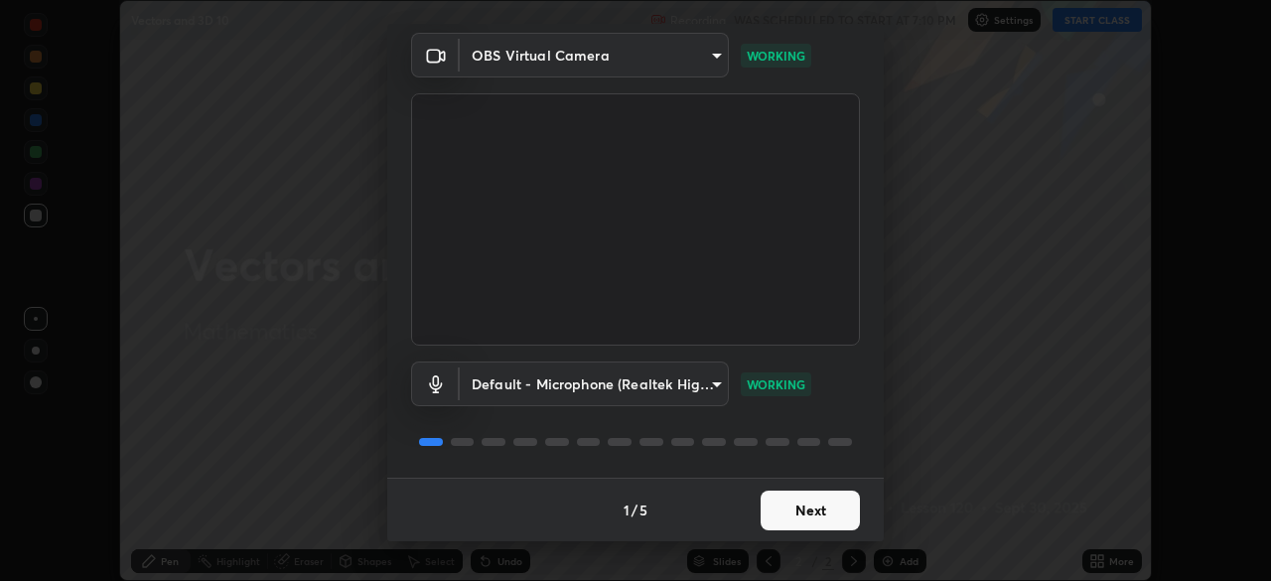
click at [808, 517] on button "Next" at bounding box center [810, 511] width 99 height 40
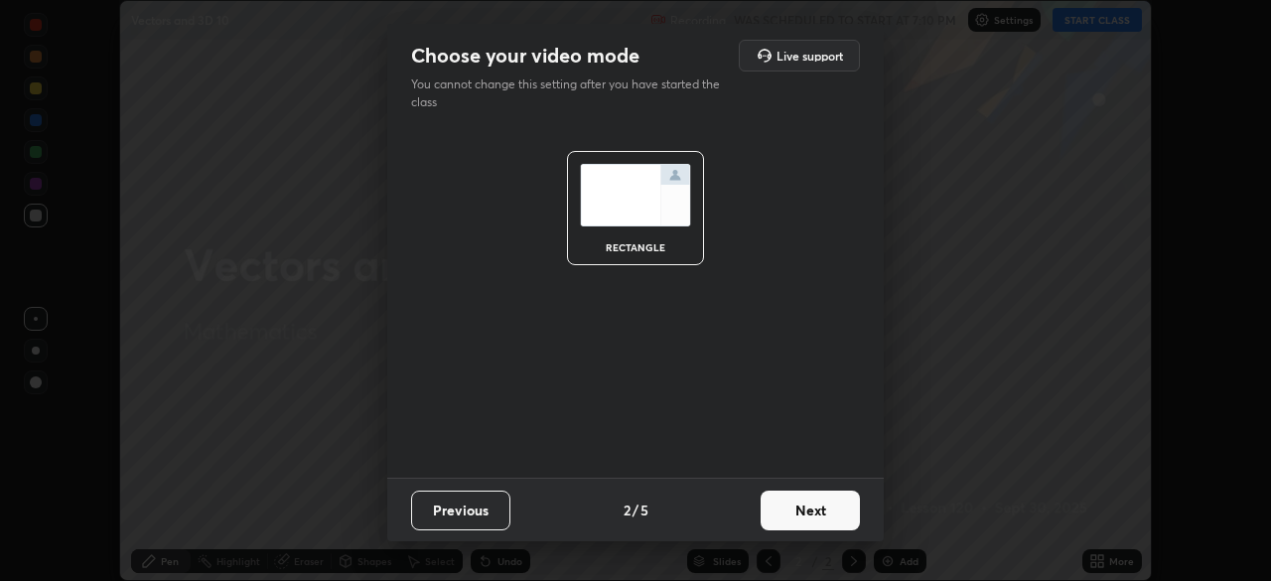
scroll to position [0, 0]
click at [815, 515] on button "Next" at bounding box center [810, 511] width 99 height 40
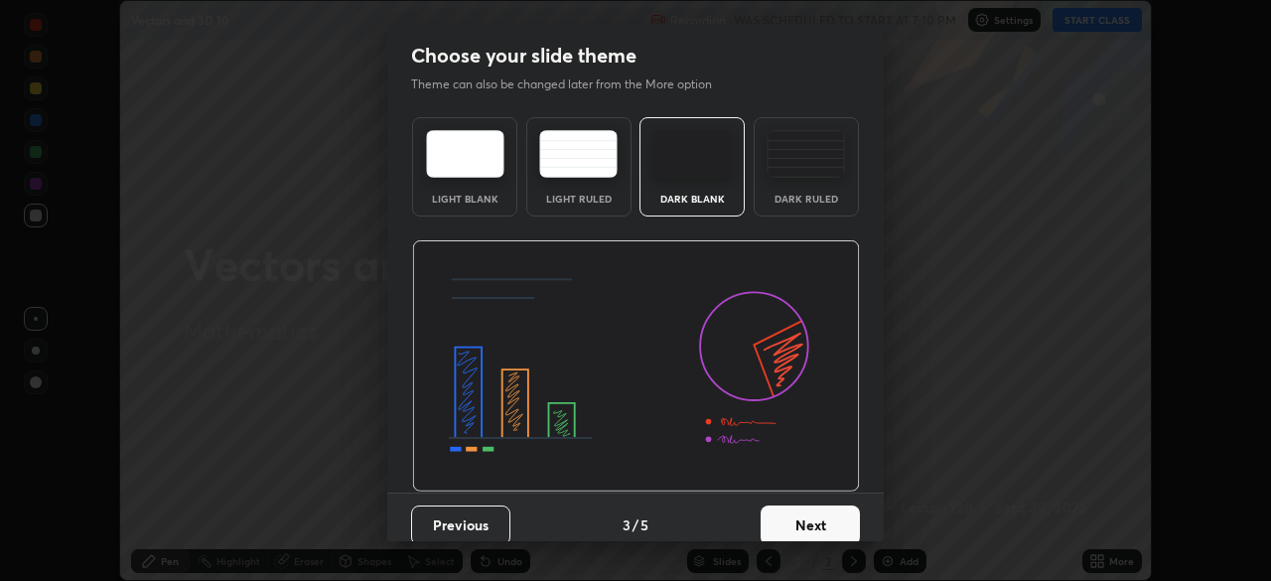
click at [820, 514] on button "Next" at bounding box center [810, 526] width 99 height 40
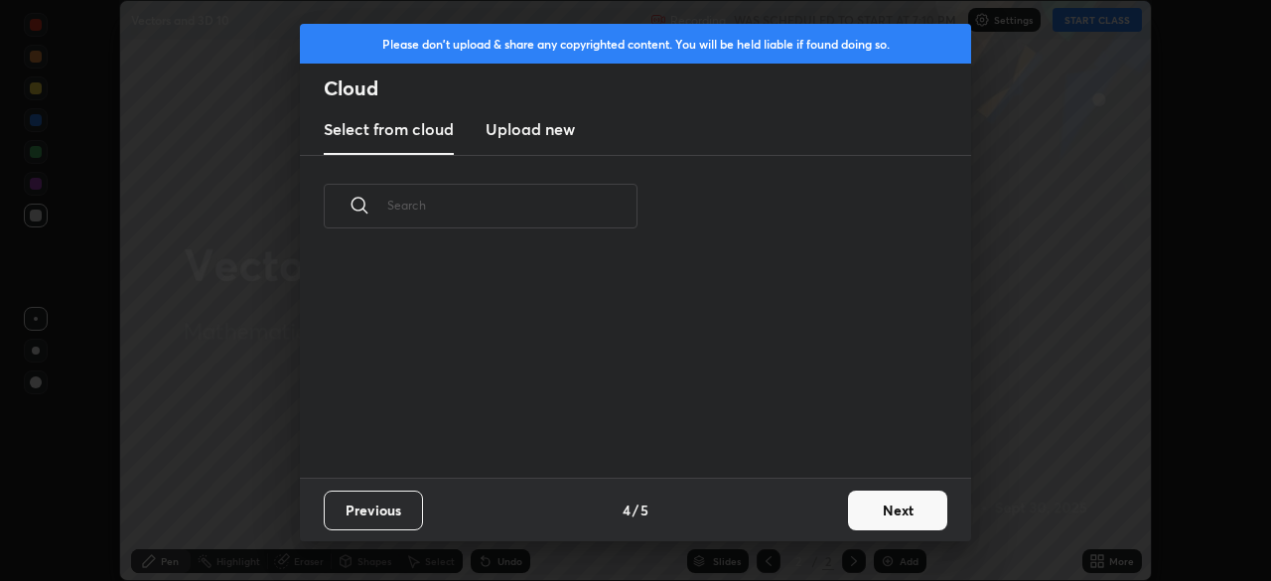
click at [880, 514] on button "Next" at bounding box center [897, 511] width 99 height 40
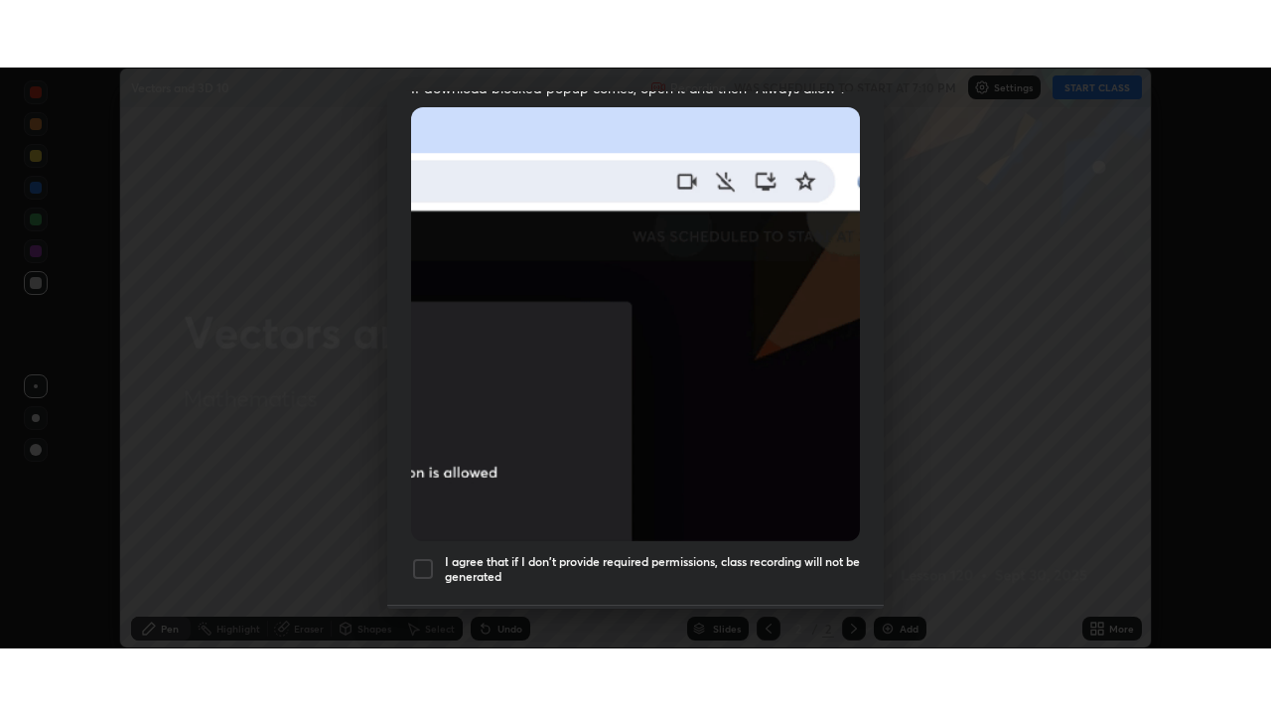
scroll to position [476, 0]
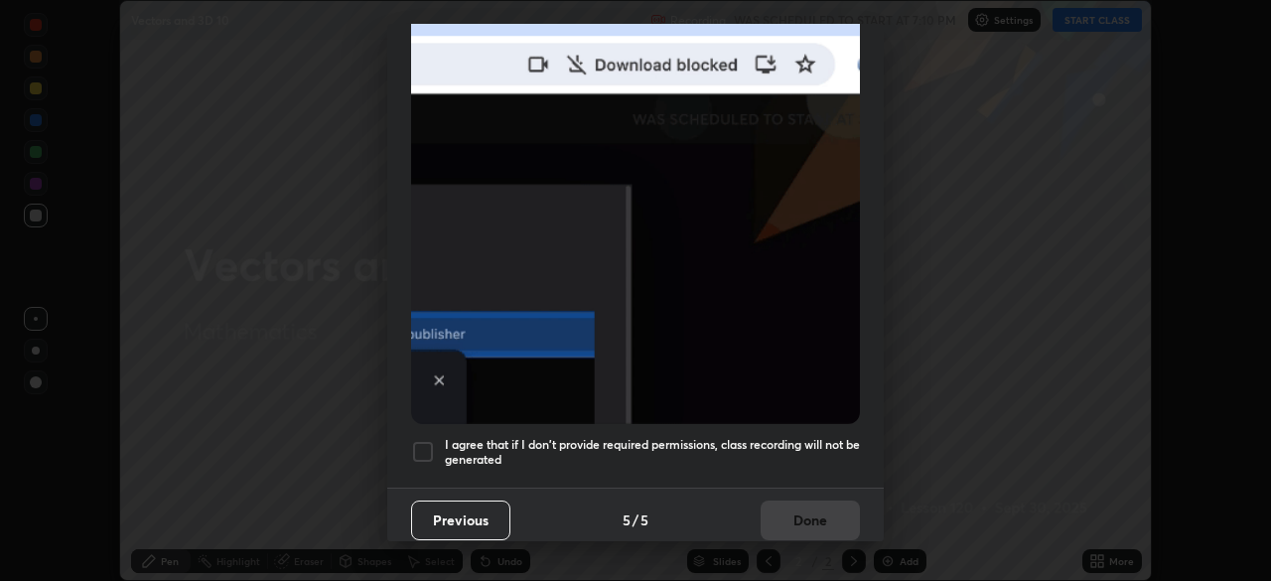
click at [800, 455] on h5 "I agree that if I don't provide required permissions, class recording will not …" at bounding box center [652, 452] width 415 height 31
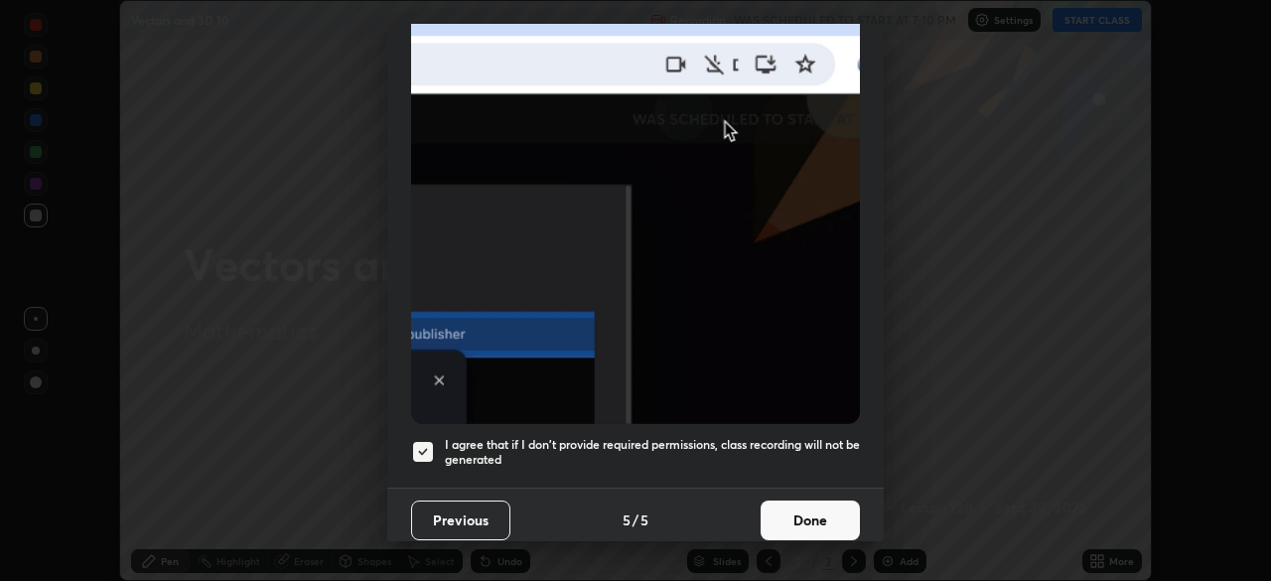
click at [810, 512] on button "Done" at bounding box center [810, 521] width 99 height 40
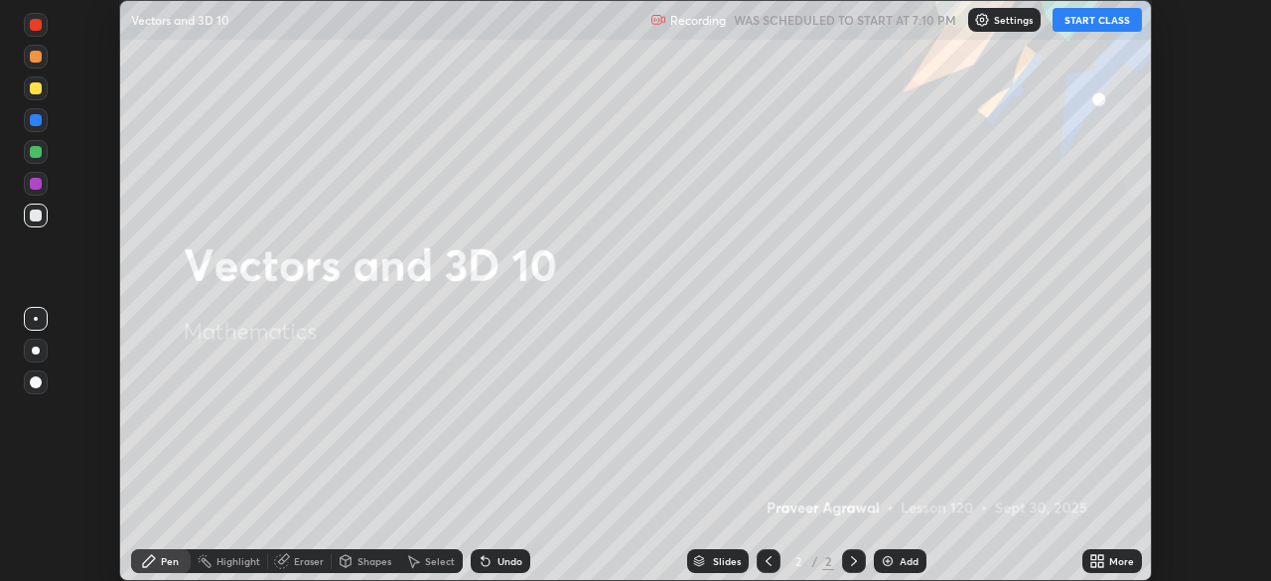
click at [1101, 24] on button "START CLASS" at bounding box center [1097, 20] width 89 height 24
click at [1095, 562] on icon at bounding box center [1094, 564] width 5 height 5
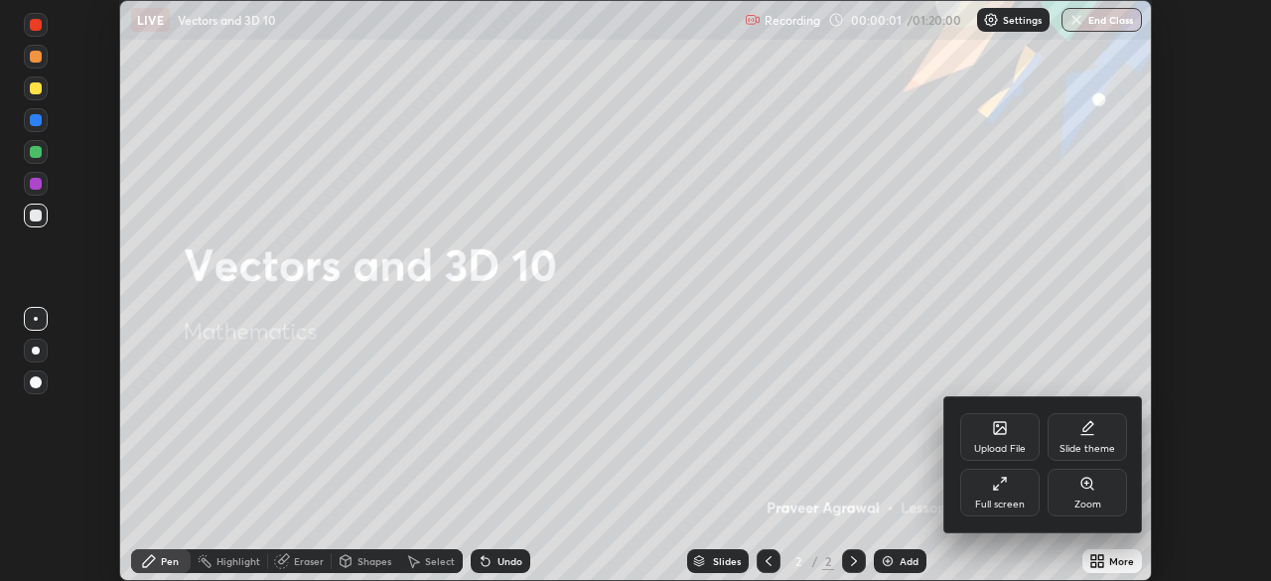
click at [1007, 489] on icon at bounding box center [1000, 484] width 16 height 16
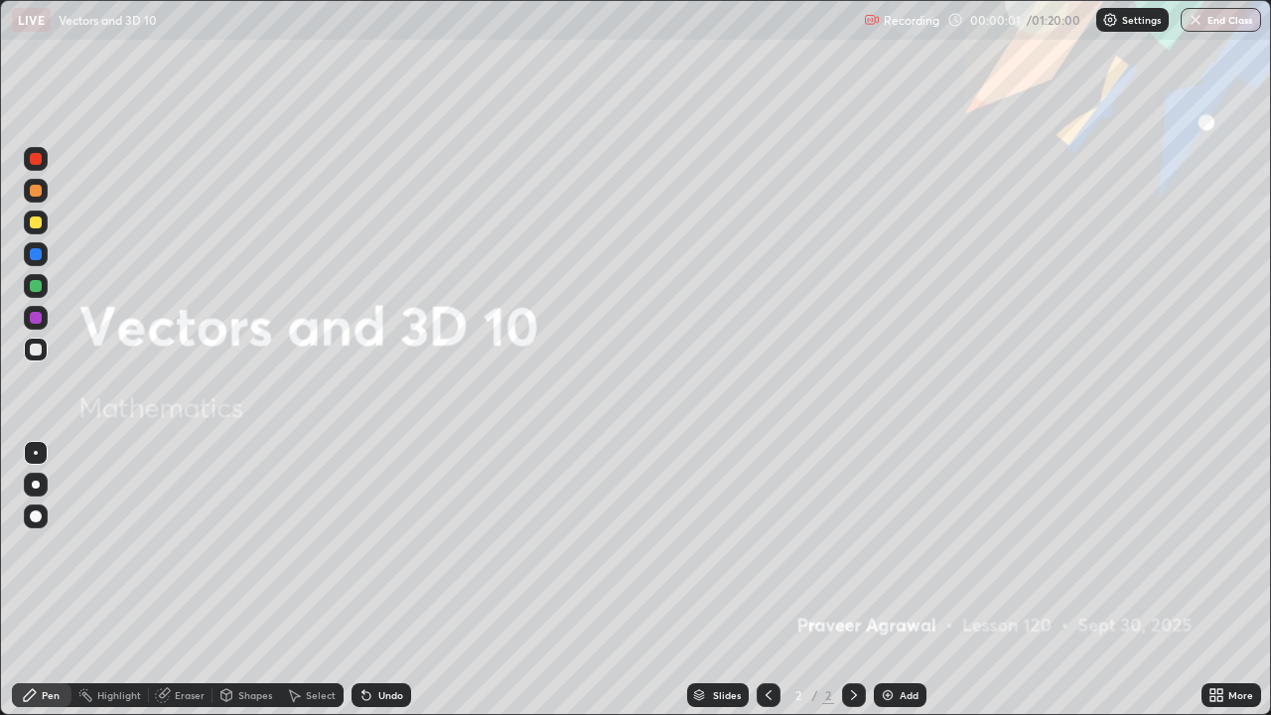
scroll to position [715, 1271]
click at [885, 580] on img at bounding box center [888, 695] width 16 height 16
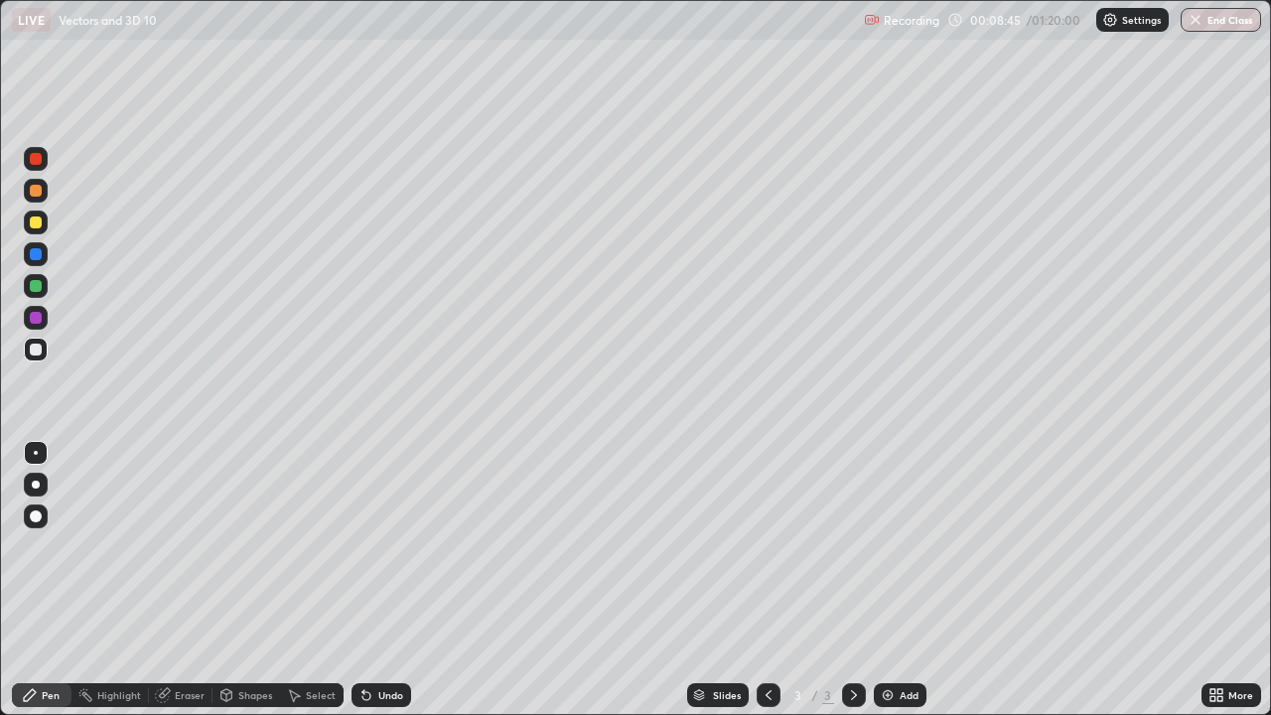
click at [891, 580] on img at bounding box center [888, 695] width 16 height 16
click at [39, 223] on div at bounding box center [36, 223] width 12 height 12
click at [40, 285] on div at bounding box center [36, 286] width 12 height 12
click at [36, 255] on div at bounding box center [36, 254] width 12 height 12
click at [41, 350] on div at bounding box center [36, 350] width 12 height 12
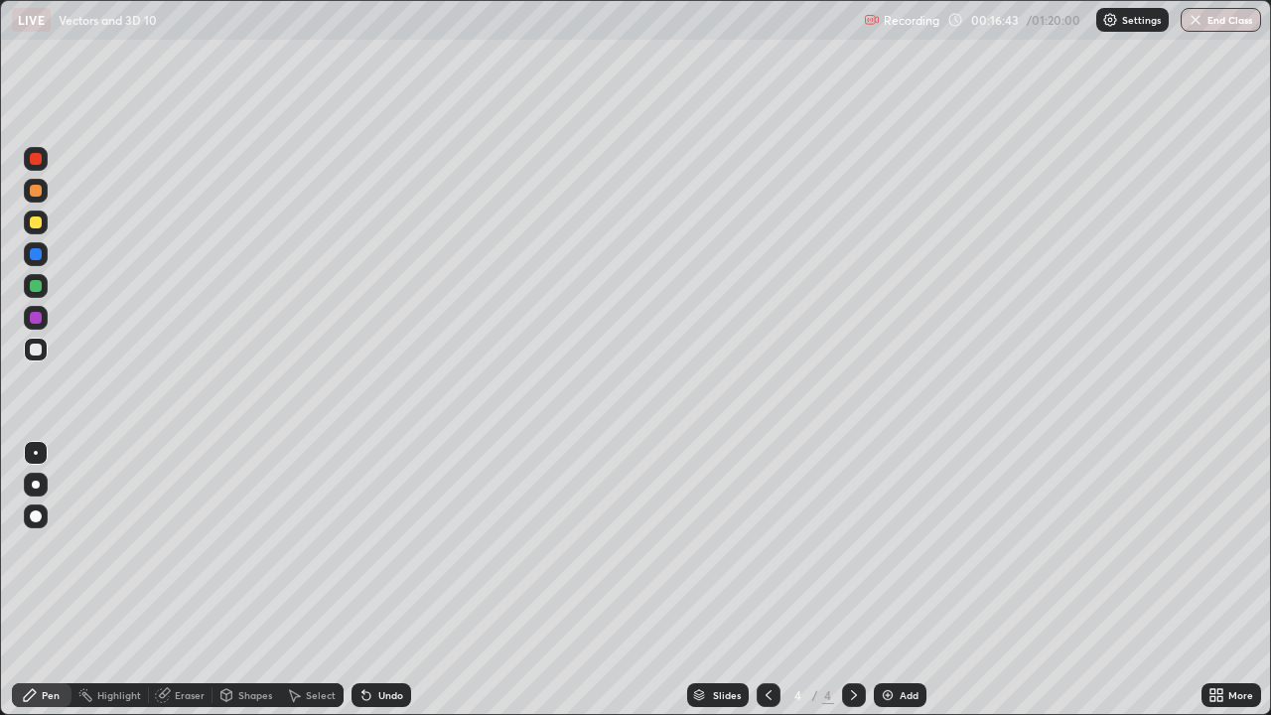
click at [885, 580] on img at bounding box center [888, 695] width 16 height 16
click at [38, 223] on div at bounding box center [36, 223] width 12 height 12
click at [38, 353] on div at bounding box center [36, 350] width 12 height 12
click at [374, 580] on div "Undo" at bounding box center [382, 695] width 60 height 24
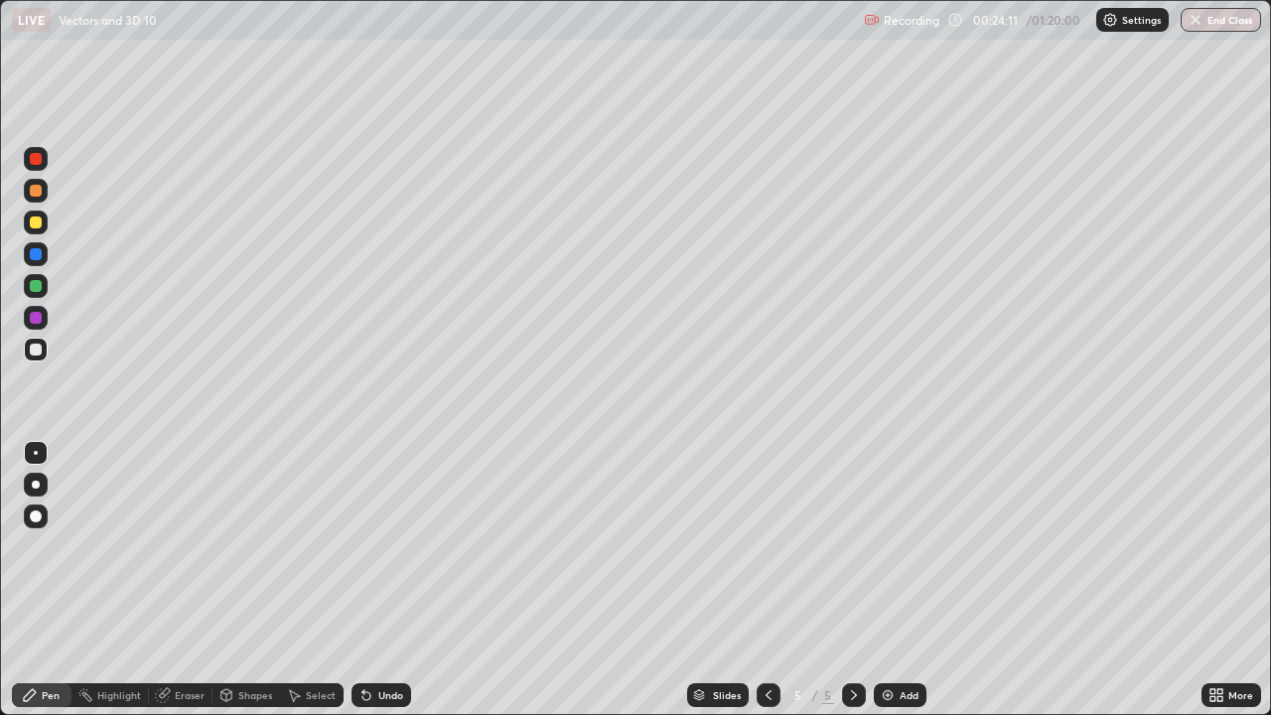
click at [380, 580] on div "Undo" at bounding box center [390, 695] width 25 height 10
click at [378, 580] on div "Undo" at bounding box center [390, 695] width 25 height 10
click at [40, 225] on div at bounding box center [36, 223] width 12 height 12
click at [36, 285] on div at bounding box center [36, 286] width 12 height 12
click at [885, 580] on div "Add" at bounding box center [900, 695] width 53 height 24
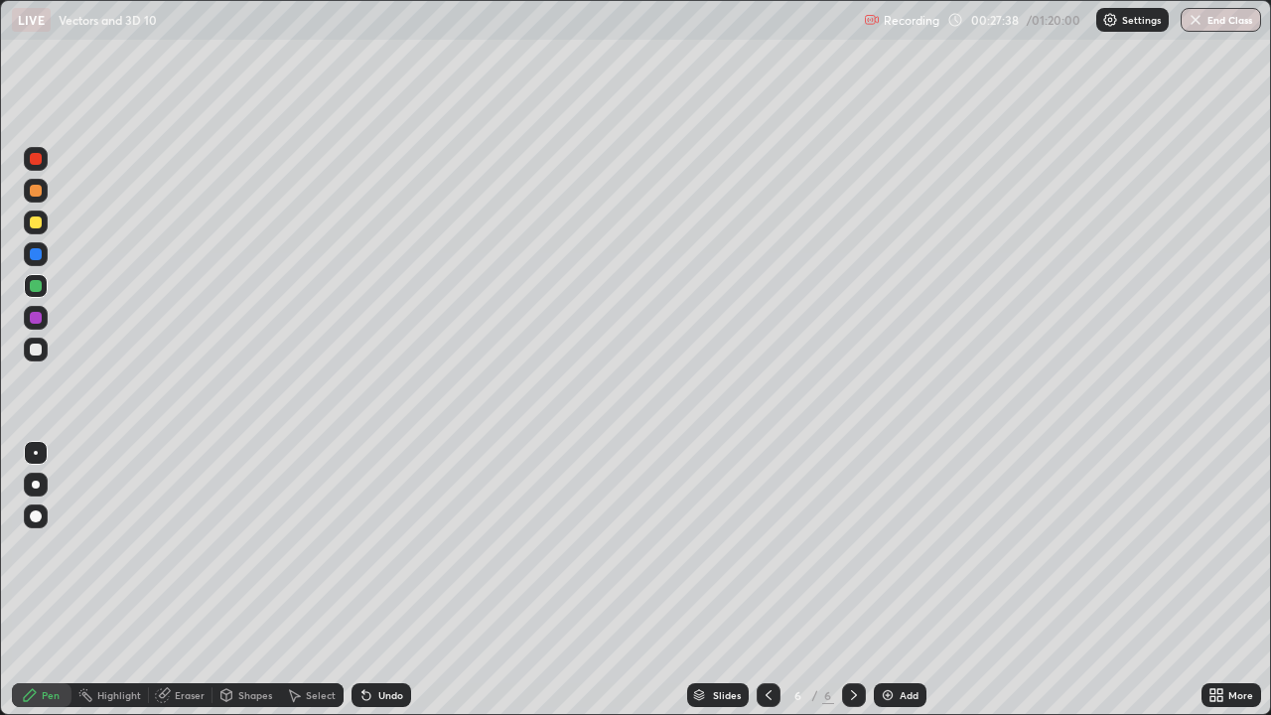
click at [40, 349] on div at bounding box center [36, 350] width 12 height 12
click at [388, 580] on div "Undo" at bounding box center [390, 695] width 25 height 10
click at [888, 580] on img at bounding box center [888, 695] width 16 height 16
click at [35, 225] on div at bounding box center [36, 223] width 12 height 12
click at [37, 349] on div at bounding box center [36, 350] width 12 height 12
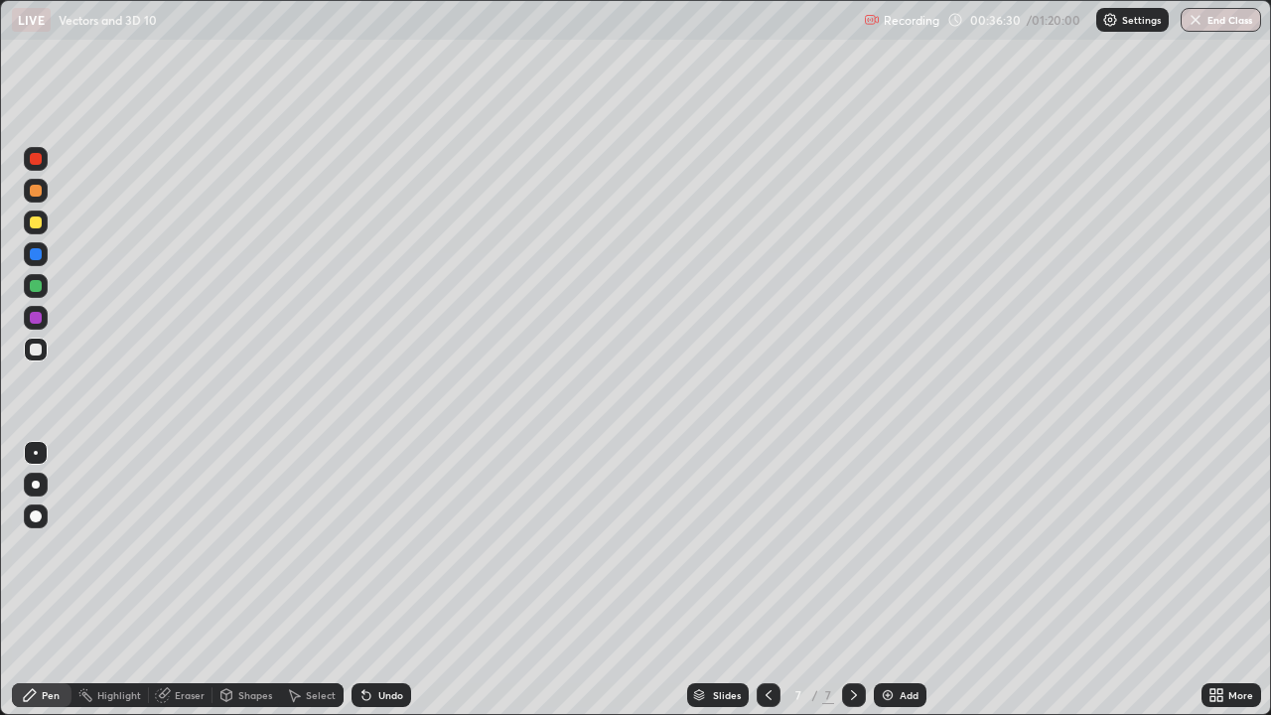
click at [370, 580] on icon at bounding box center [367, 695] width 16 height 16
click at [40, 223] on div at bounding box center [36, 223] width 12 height 12
click at [40, 349] on div at bounding box center [36, 350] width 12 height 12
click at [36, 222] on div at bounding box center [36, 223] width 12 height 12
click at [39, 349] on div at bounding box center [36, 350] width 12 height 12
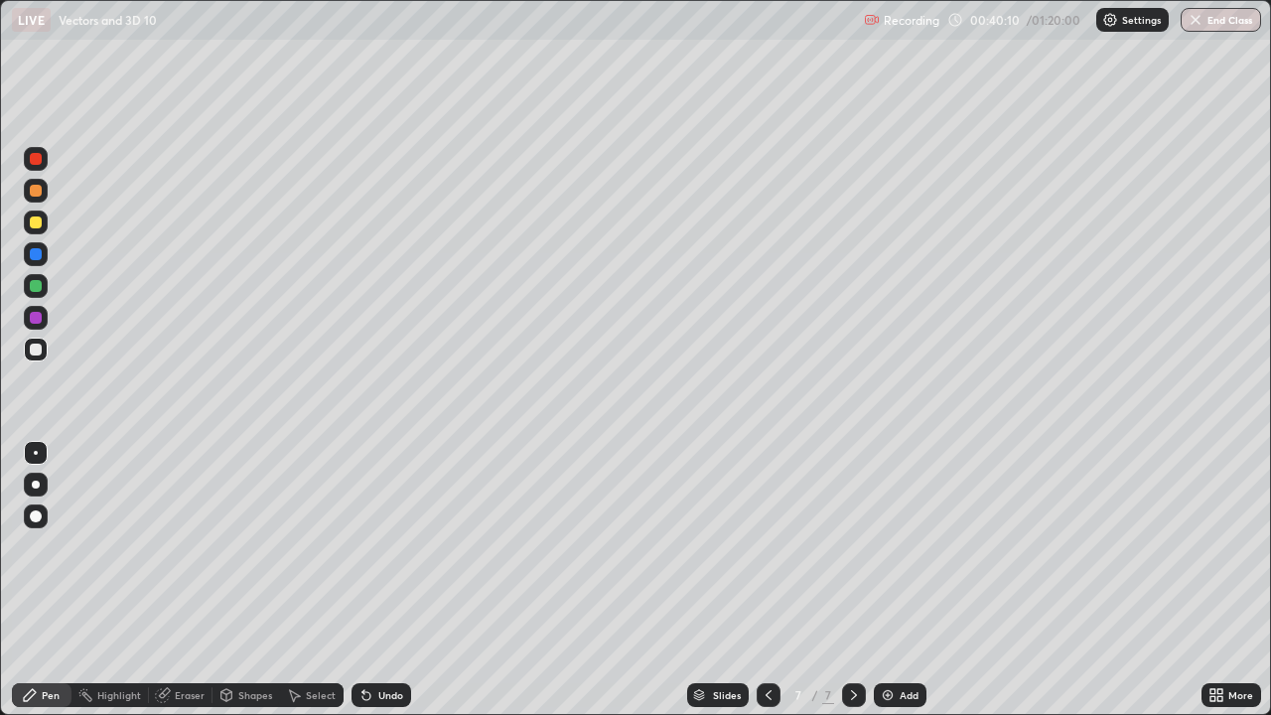
click at [315, 580] on div "Select" at bounding box center [312, 695] width 64 height 24
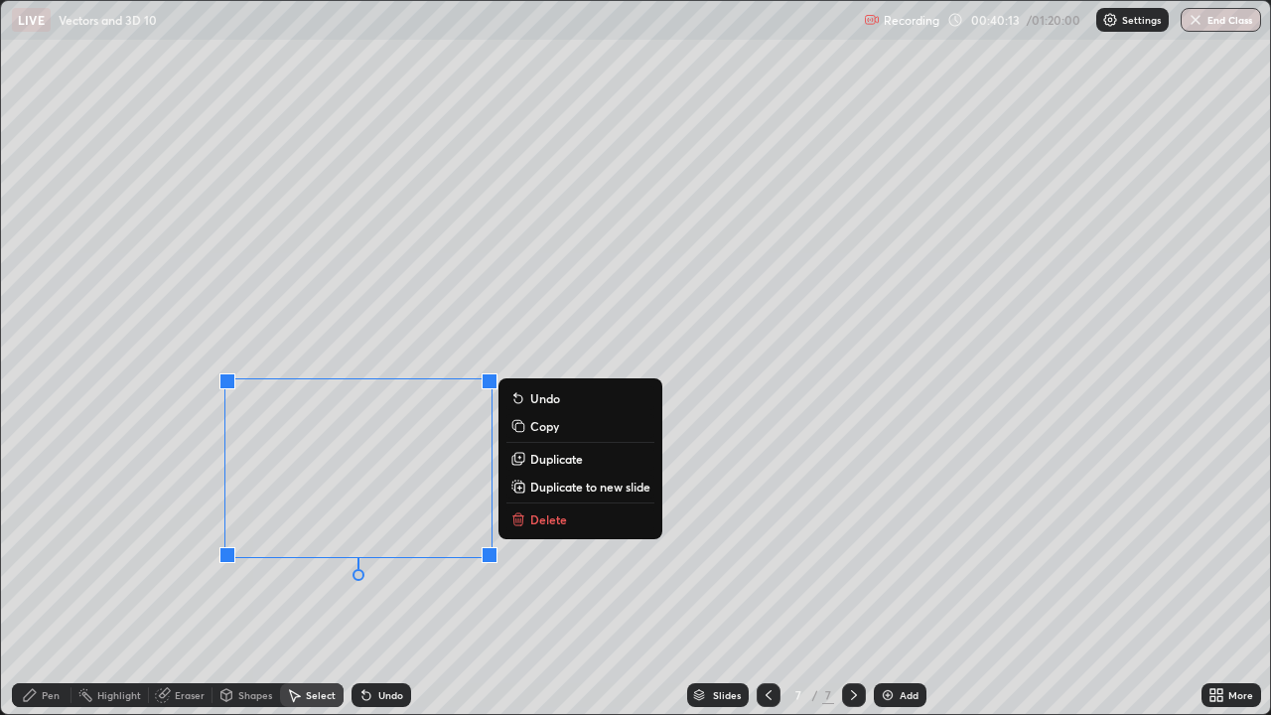
click at [545, 489] on p "Duplicate to new slide" at bounding box center [590, 487] width 120 height 16
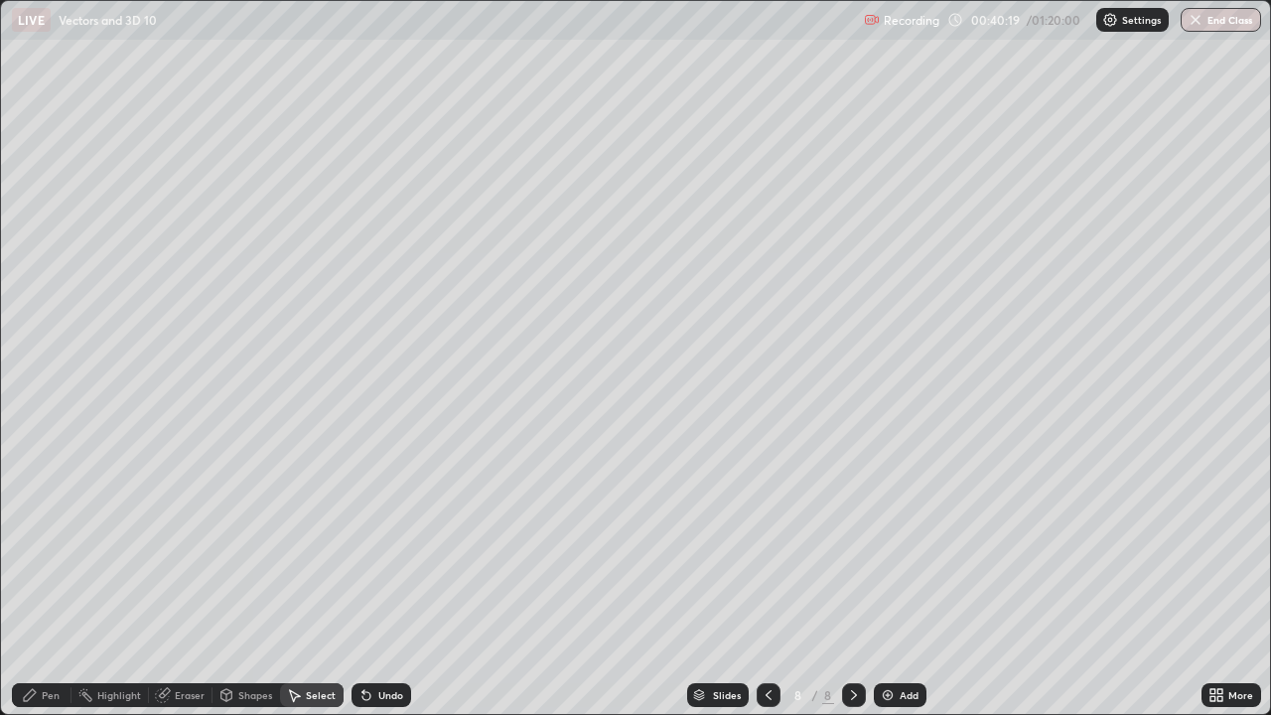
click at [767, 580] on icon at bounding box center [769, 695] width 6 height 10
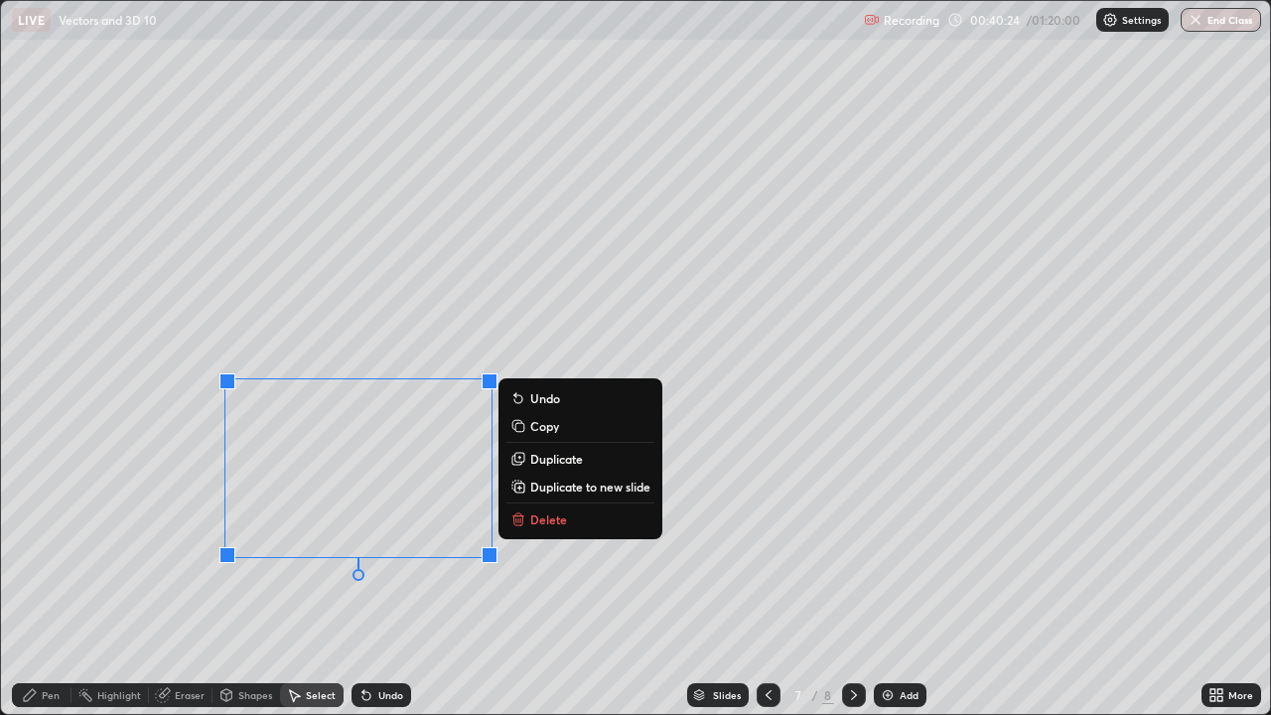
click at [542, 464] on p "Duplicate" at bounding box center [556, 459] width 53 height 16
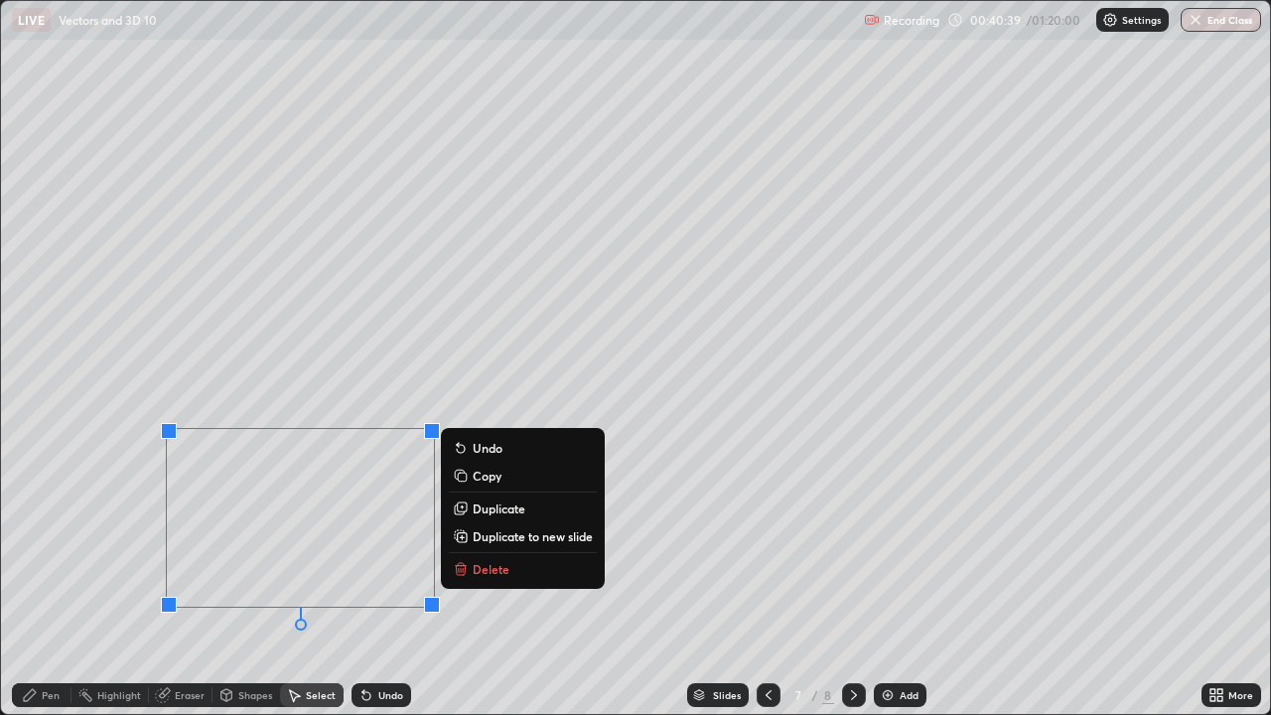
click at [590, 370] on div "0 ° Undo Copy Duplicate Duplicate to new slide Delete" at bounding box center [636, 357] width 1270 height 713
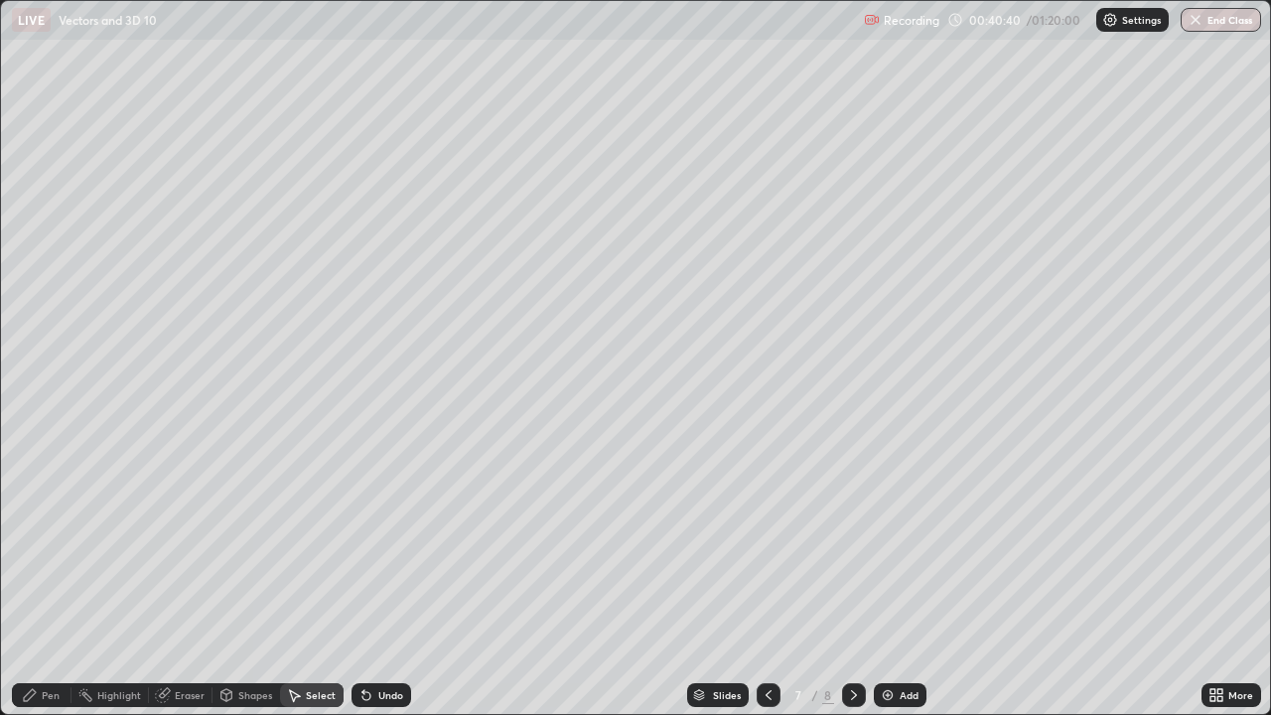
click at [55, 580] on div "Pen" at bounding box center [51, 695] width 18 height 10
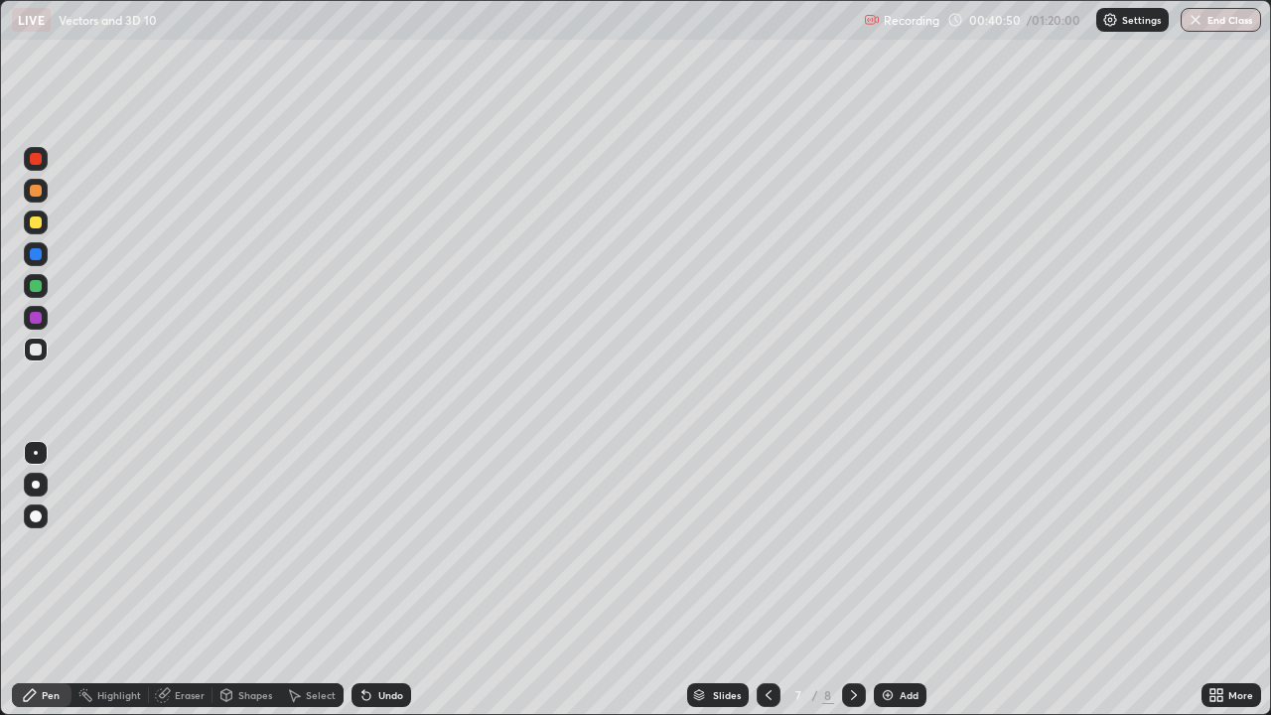
click at [35, 222] on div at bounding box center [36, 223] width 12 height 12
click at [371, 580] on icon at bounding box center [367, 695] width 16 height 16
click at [367, 580] on icon at bounding box center [367, 696] width 8 height 8
click at [364, 580] on icon at bounding box center [367, 696] width 8 height 8
click at [371, 580] on icon at bounding box center [367, 695] width 16 height 16
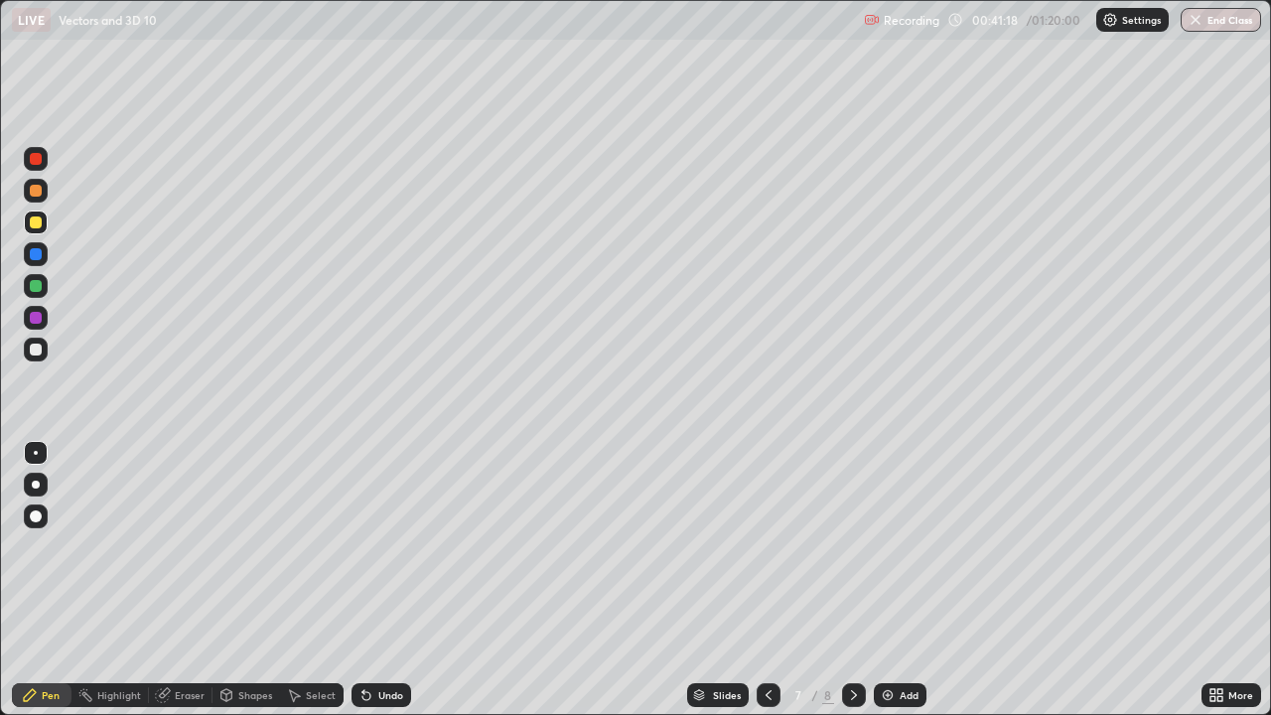
click at [38, 288] on div at bounding box center [36, 286] width 12 height 12
click at [373, 580] on div "Undo" at bounding box center [382, 695] width 60 height 24
click at [39, 259] on div at bounding box center [36, 254] width 12 height 12
click at [41, 352] on div at bounding box center [36, 350] width 12 height 12
click at [889, 580] on img at bounding box center [888, 695] width 16 height 16
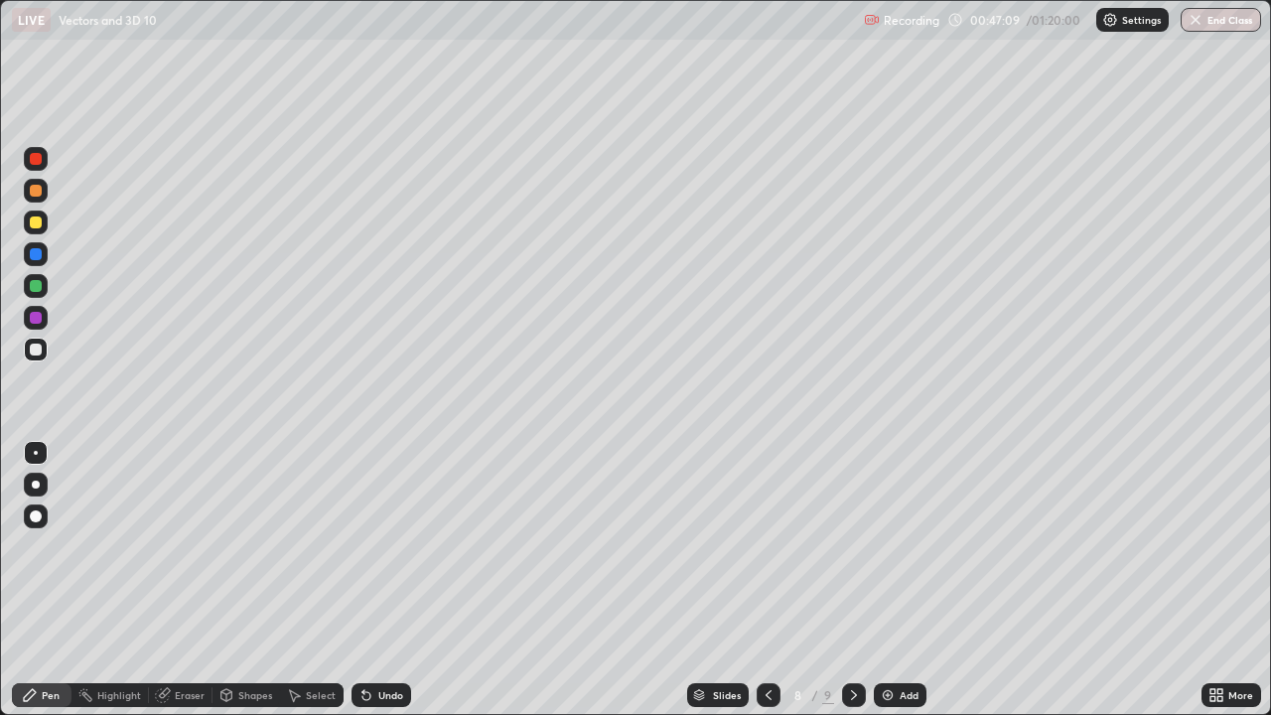
click at [368, 580] on icon at bounding box center [367, 696] width 8 height 8
click at [367, 580] on icon at bounding box center [367, 696] width 8 height 8
click at [371, 580] on icon at bounding box center [367, 695] width 16 height 16
click at [375, 580] on div "Undo" at bounding box center [382, 695] width 60 height 24
click at [379, 580] on div "Undo" at bounding box center [378, 695] width 68 height 40
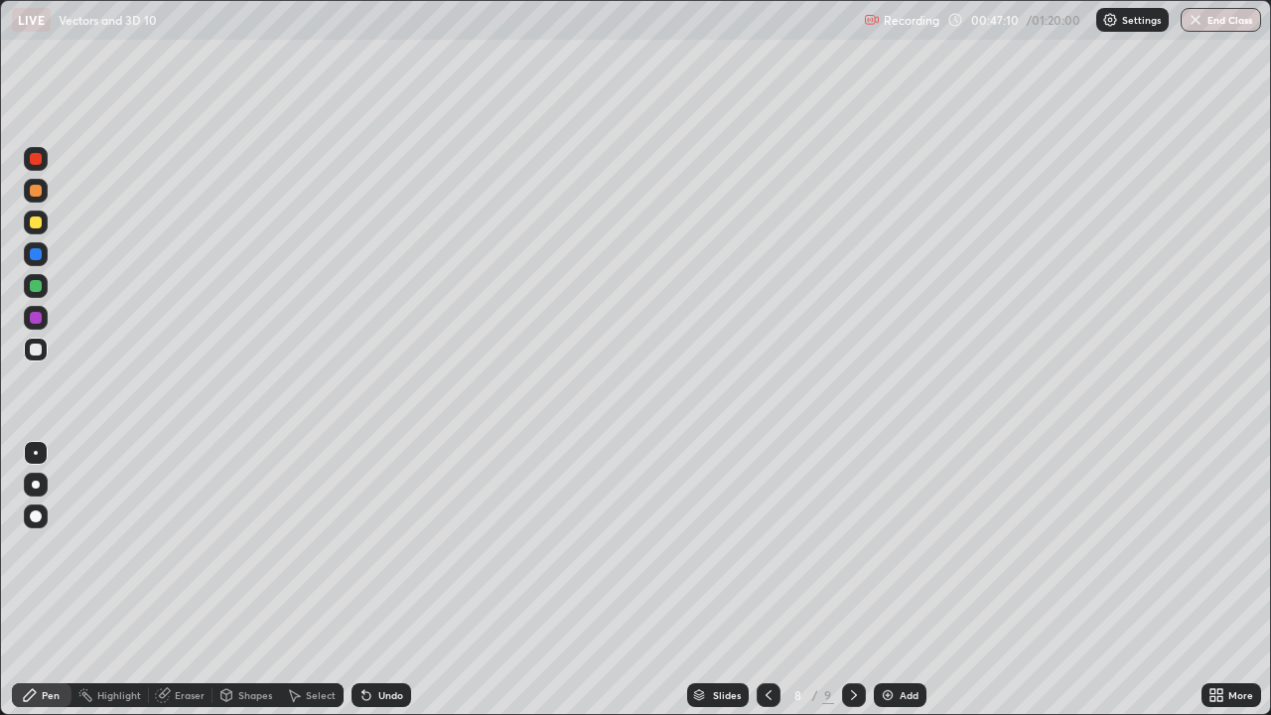
click at [378, 580] on div "Undo" at bounding box center [378, 695] width 68 height 40
click at [380, 580] on div "Undo" at bounding box center [378, 695] width 68 height 40
click at [382, 580] on div "Undo" at bounding box center [382, 695] width 60 height 24
click at [382, 580] on div "Undo" at bounding box center [378, 695] width 68 height 40
click at [383, 580] on div "Undo" at bounding box center [382, 695] width 60 height 24
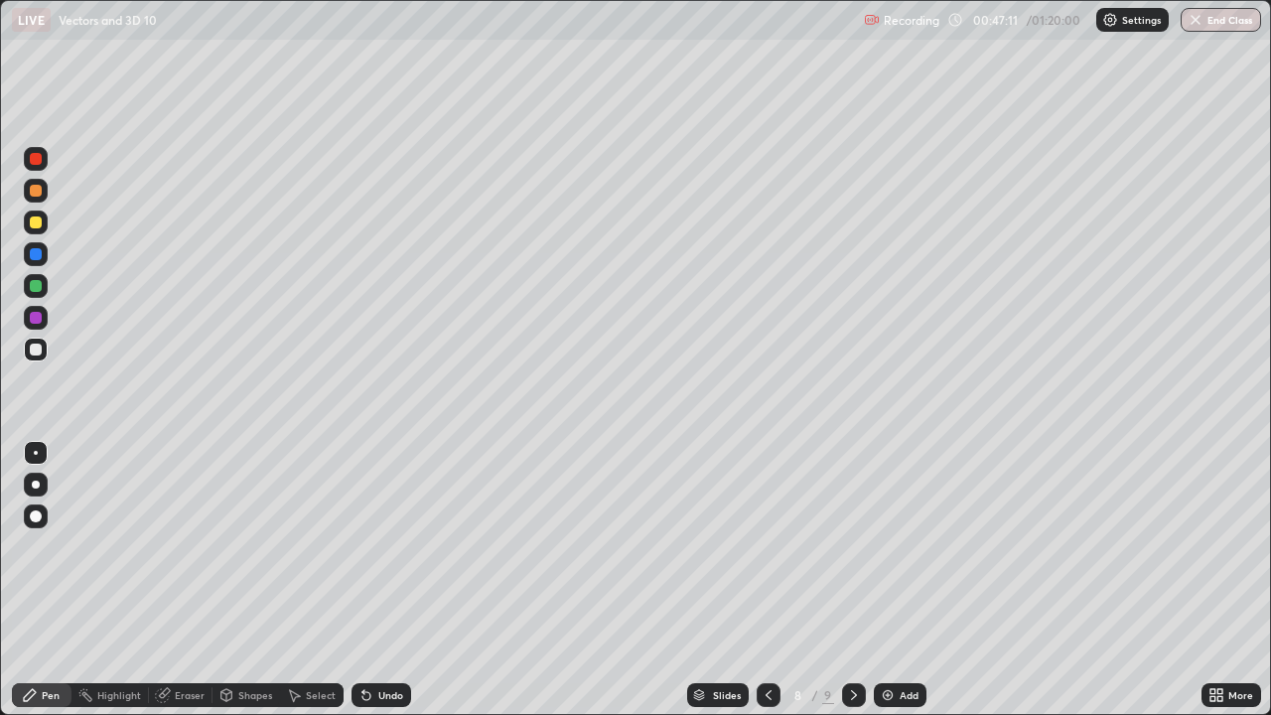
click at [384, 580] on div "Undo" at bounding box center [382, 695] width 60 height 24
click at [385, 580] on div "Undo" at bounding box center [382, 695] width 60 height 24
click at [386, 580] on div "Undo" at bounding box center [378, 695] width 68 height 40
click at [38, 225] on div at bounding box center [36, 223] width 12 height 12
click at [34, 285] on div at bounding box center [36, 286] width 12 height 12
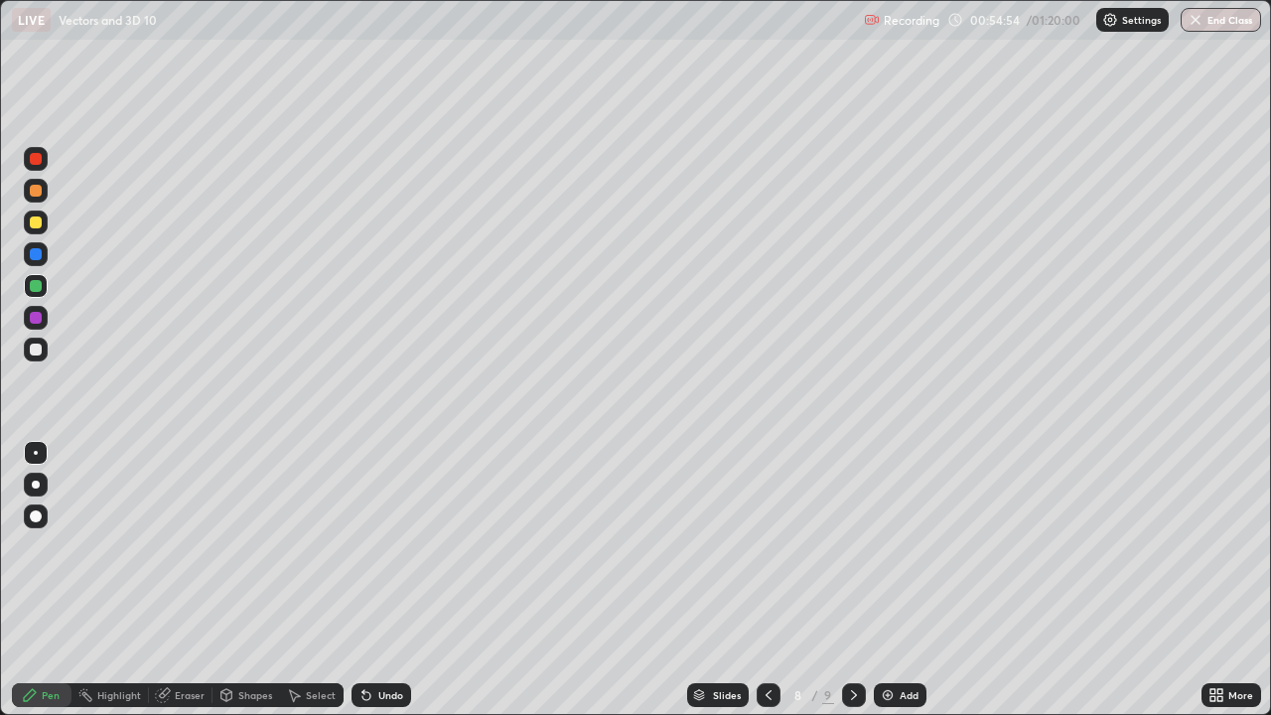
click at [890, 580] on div "Add" at bounding box center [900, 695] width 53 height 24
click at [37, 353] on div at bounding box center [36, 350] width 12 height 12
click at [854, 580] on icon at bounding box center [854, 695] width 16 height 16
click at [332, 580] on div "Select" at bounding box center [321, 695] width 30 height 10
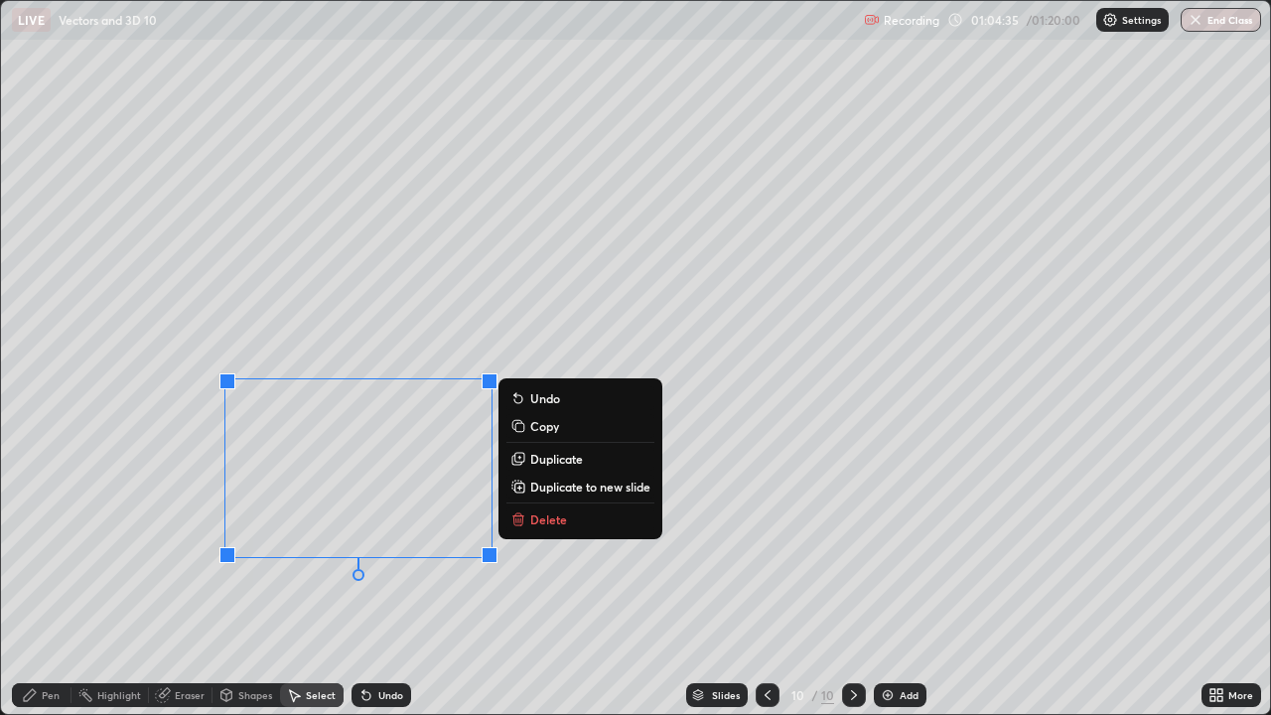
click at [549, 521] on p "Delete" at bounding box center [548, 520] width 37 height 16
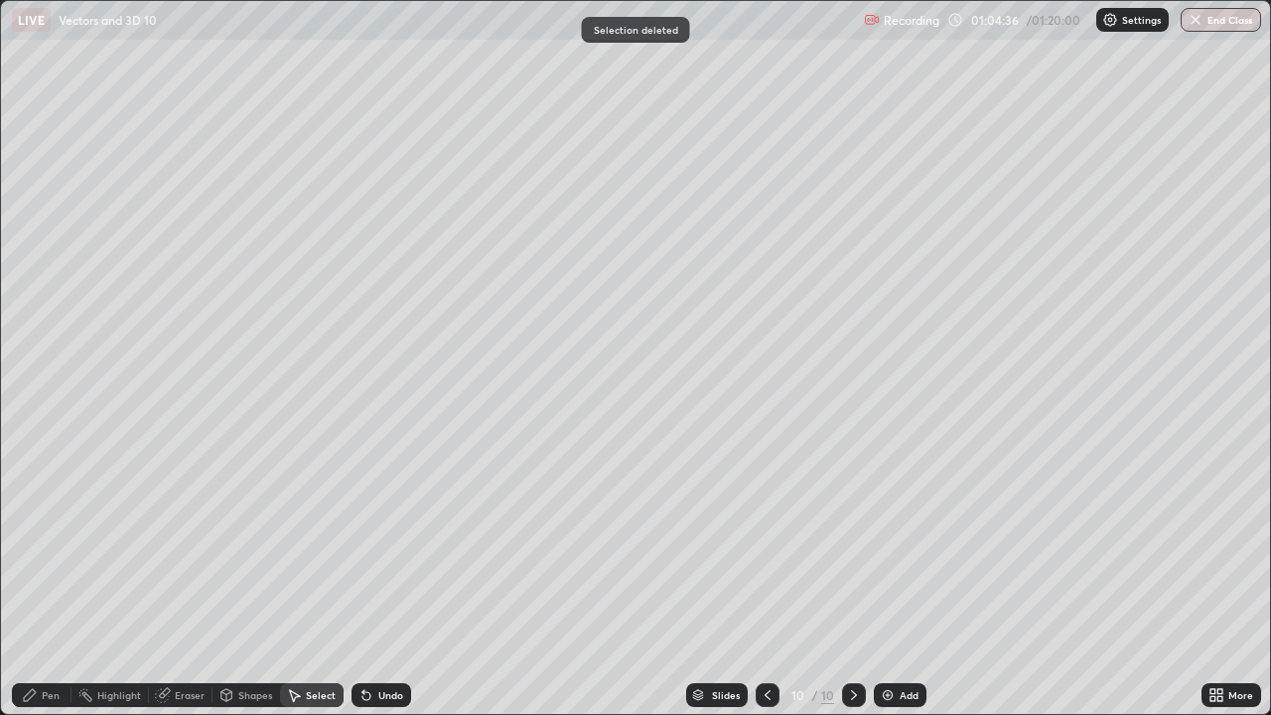
click at [62, 580] on div "Pen" at bounding box center [42, 695] width 60 height 24
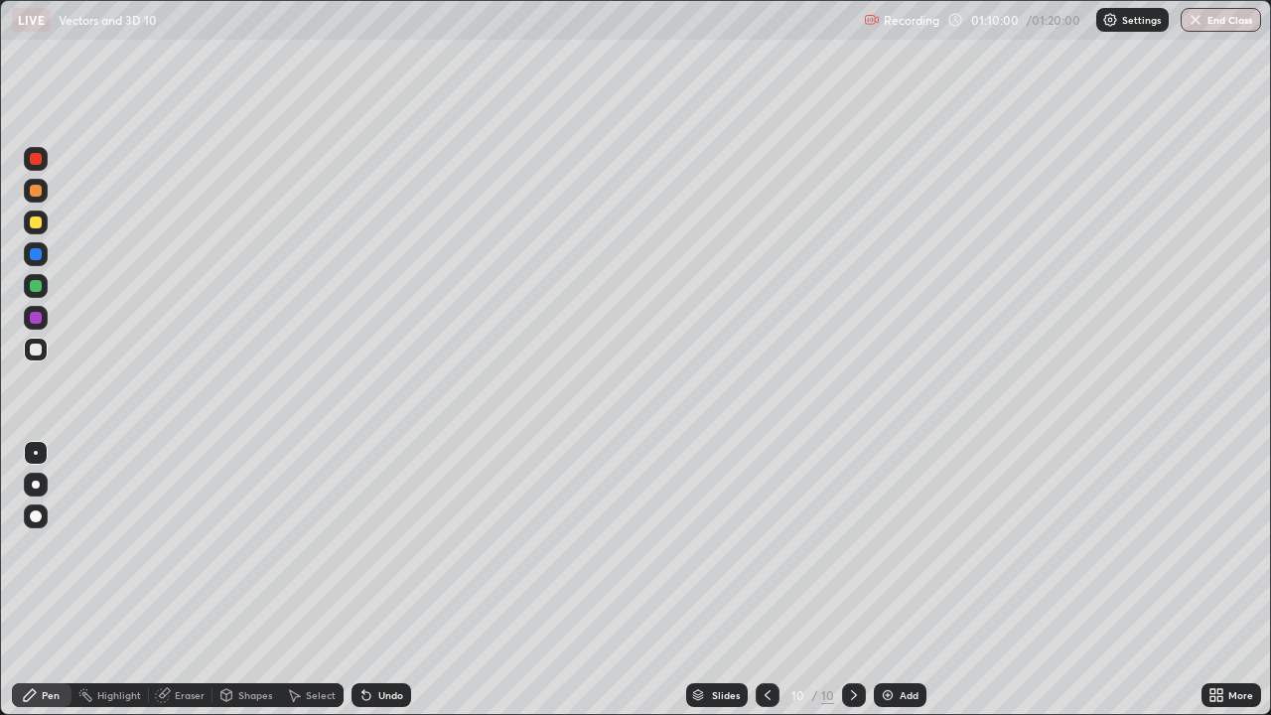
click at [199, 580] on div "Eraser" at bounding box center [190, 695] width 30 height 10
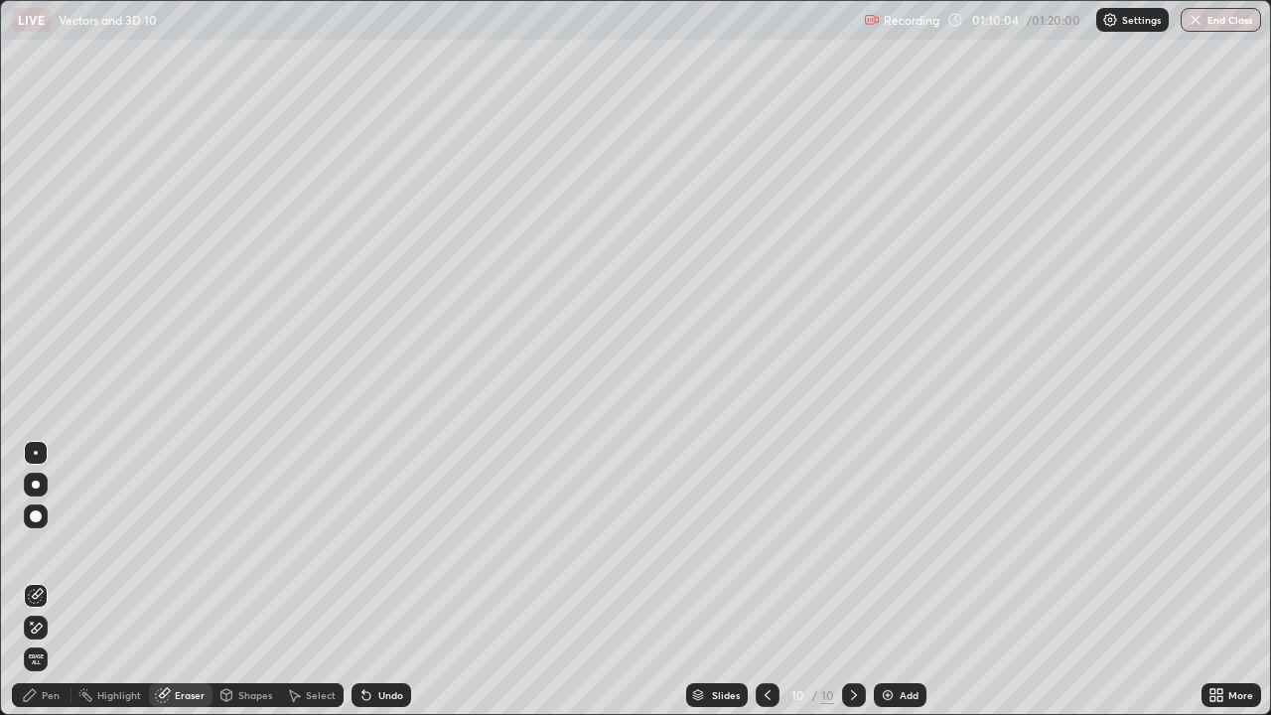
click at [59, 580] on div "Pen" at bounding box center [51, 695] width 18 height 10
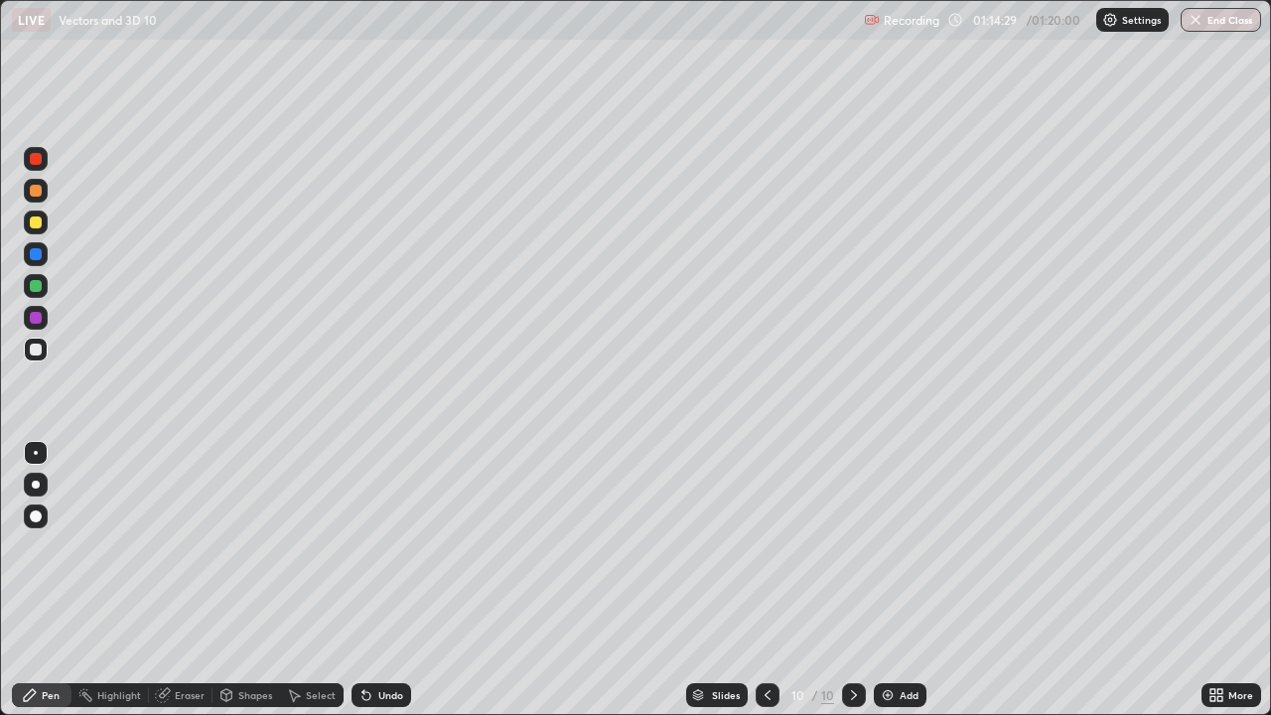
click at [1204, 21] on button "End Class" at bounding box center [1221, 20] width 80 height 24
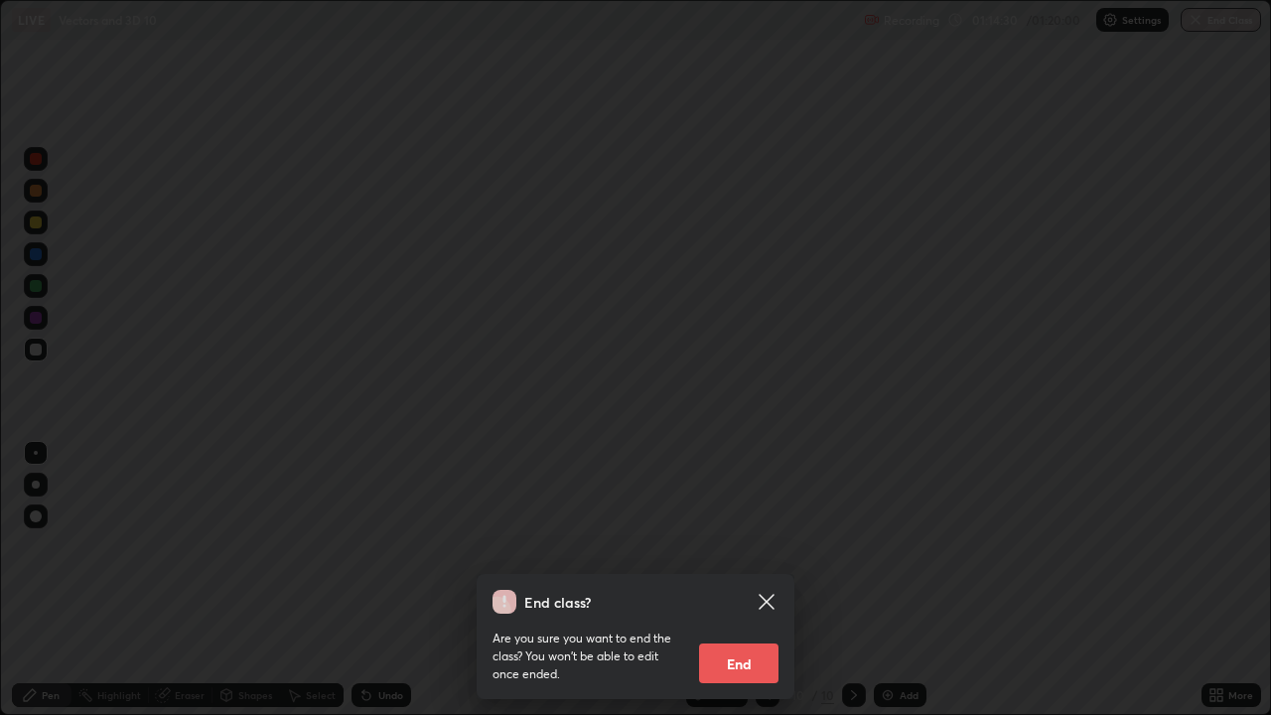
click at [743, 580] on button "End" at bounding box center [738, 664] width 79 height 40
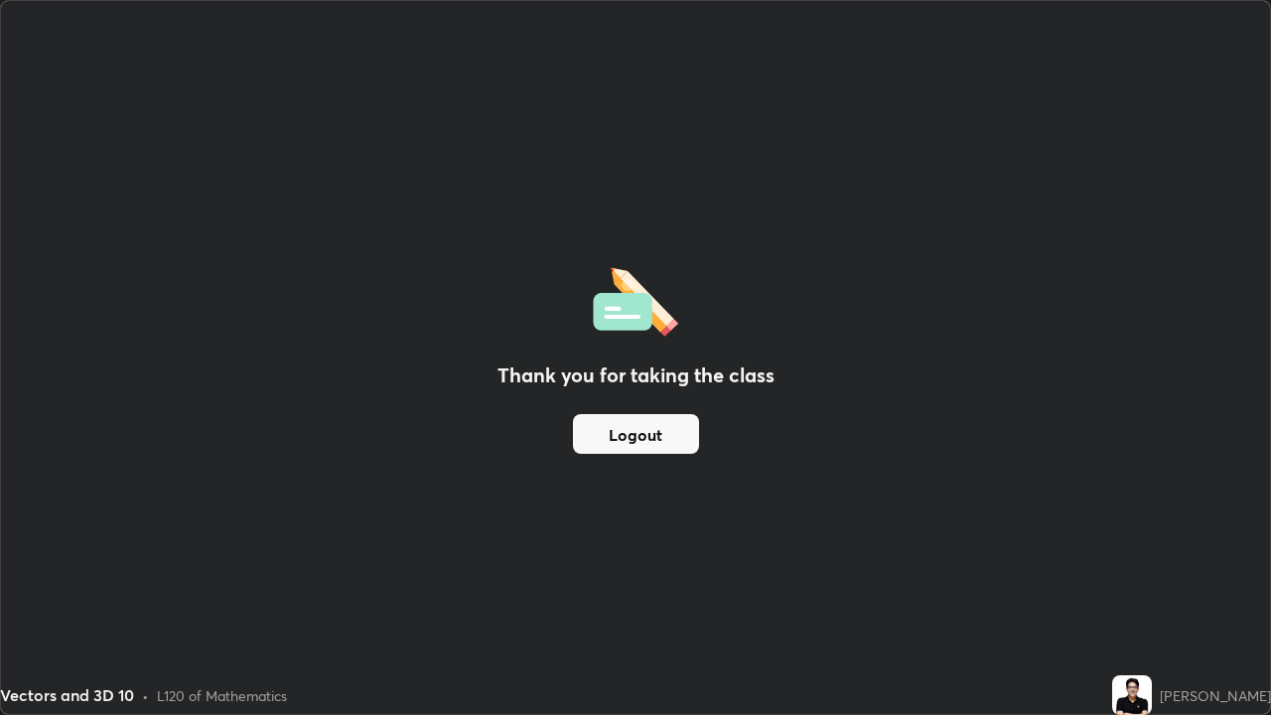
click at [682, 438] on button "Logout" at bounding box center [636, 434] width 126 height 40
